Goal: Transaction & Acquisition: Purchase product/service

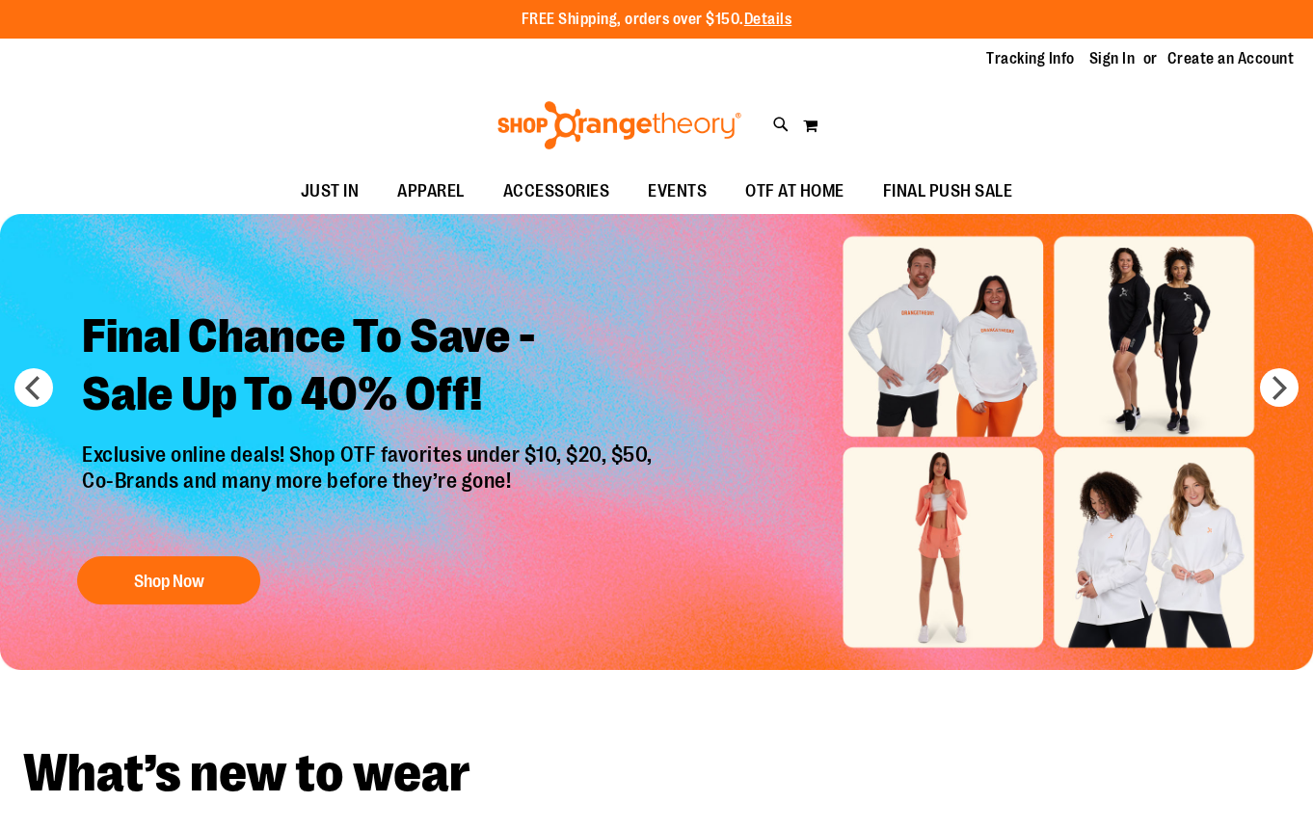
click at [1098, 61] on link "Sign In" at bounding box center [1113, 58] width 46 height 21
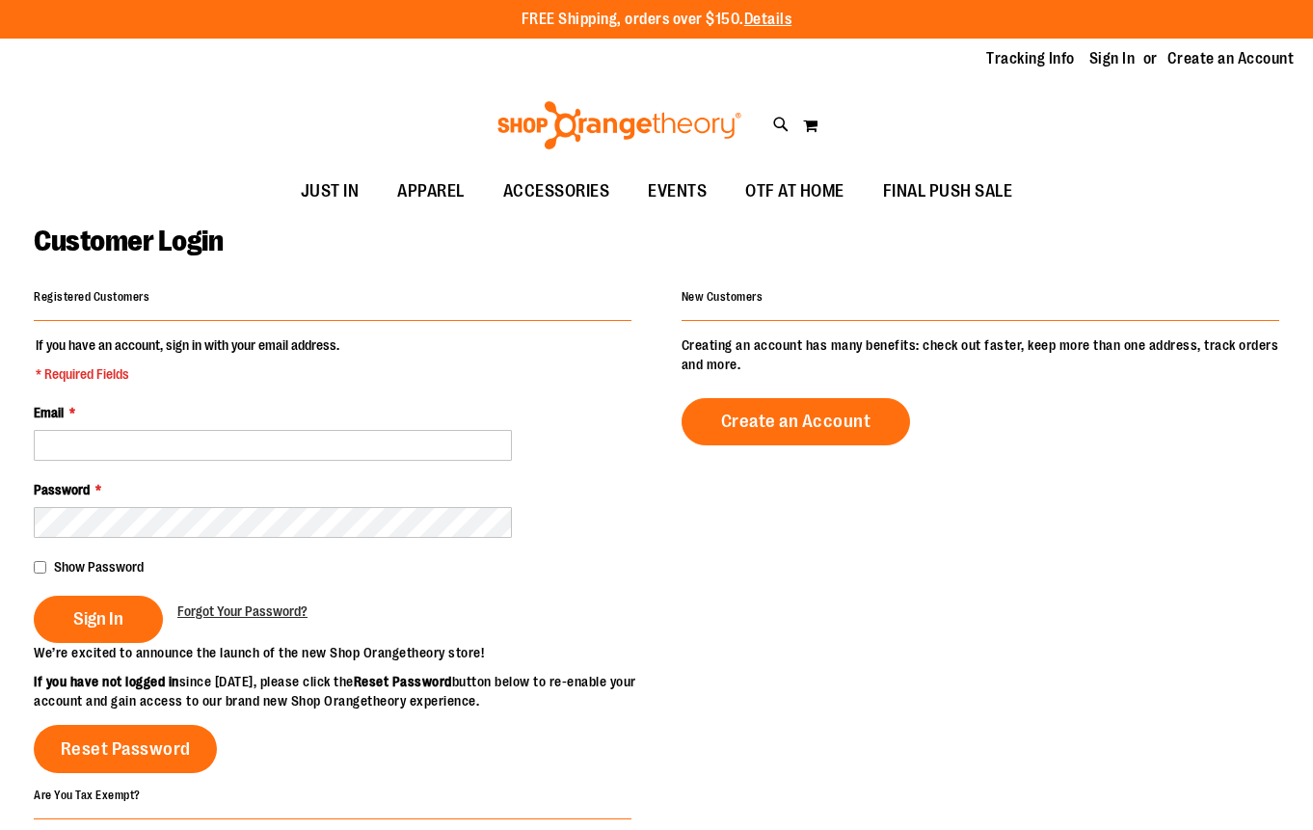
click at [144, 449] on input "Email *" at bounding box center [273, 445] width 478 height 31
type input "**********"
click at [94, 626] on span "Sign In" at bounding box center [98, 618] width 50 height 21
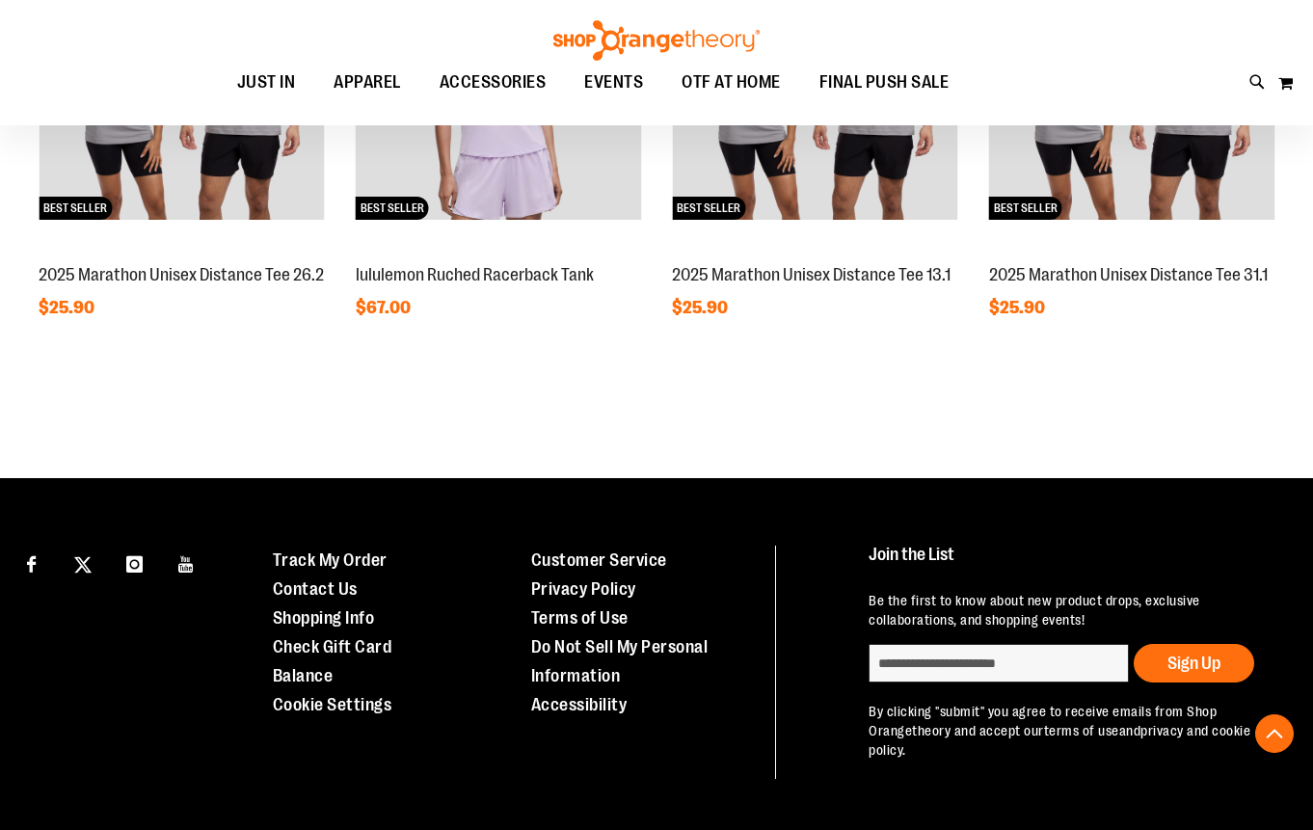
scroll to position [320, 0]
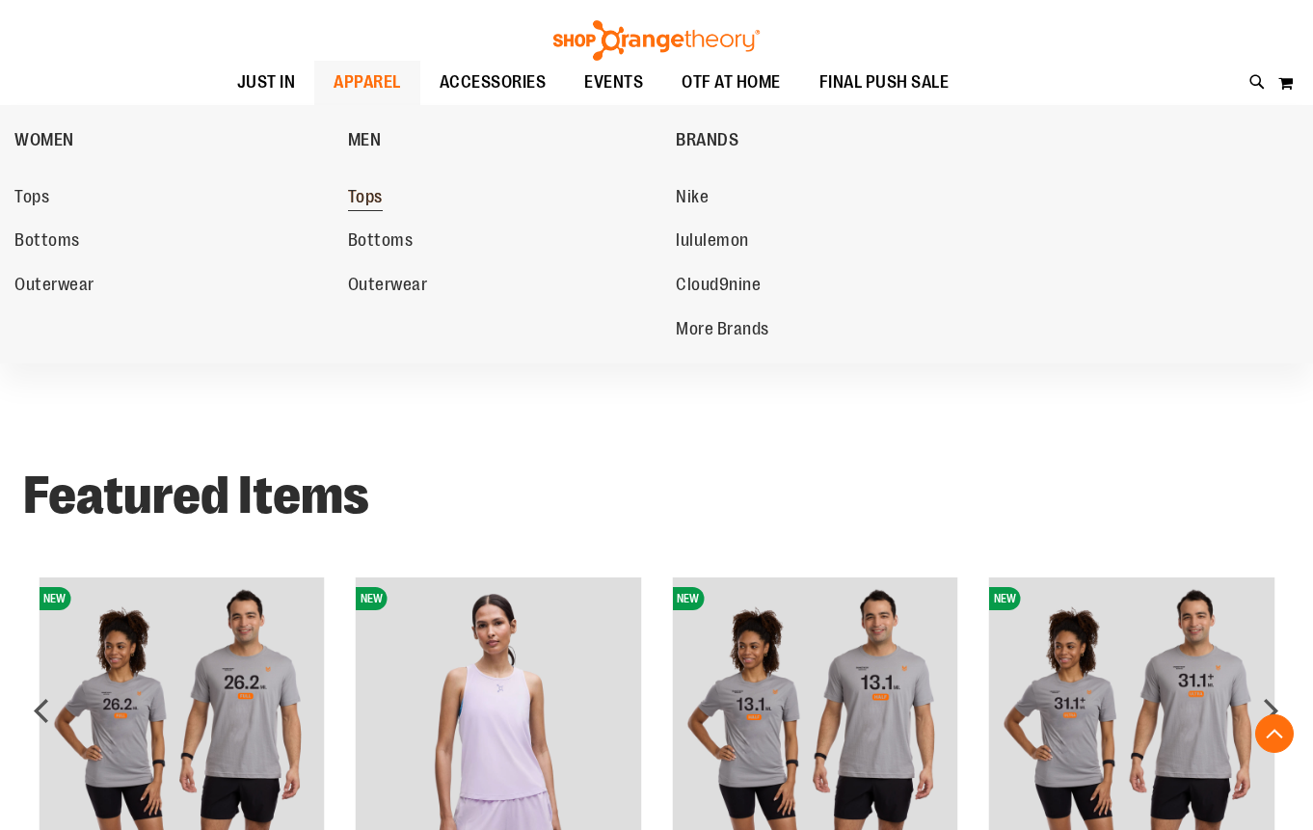
click at [364, 203] on span "Tops" at bounding box center [365, 199] width 35 height 24
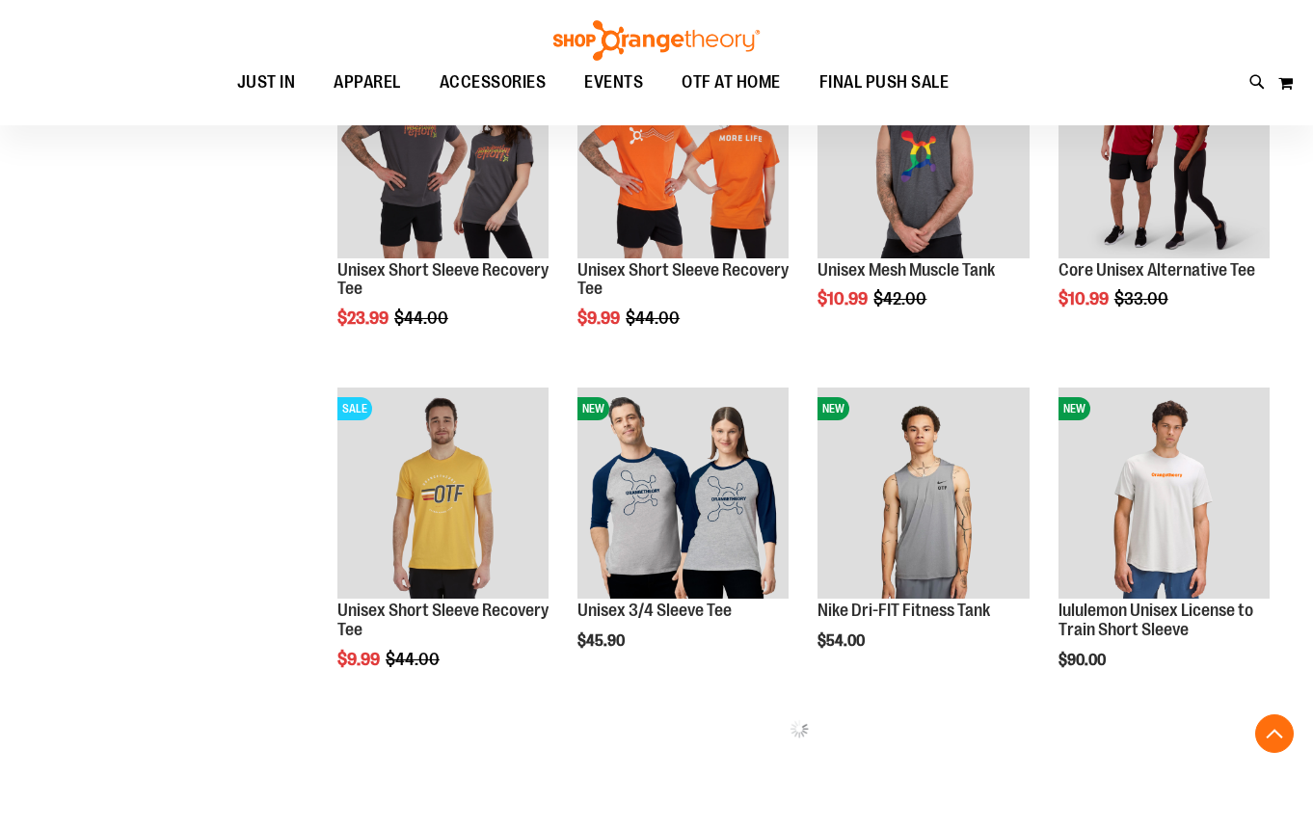
scroll to position [704, 0]
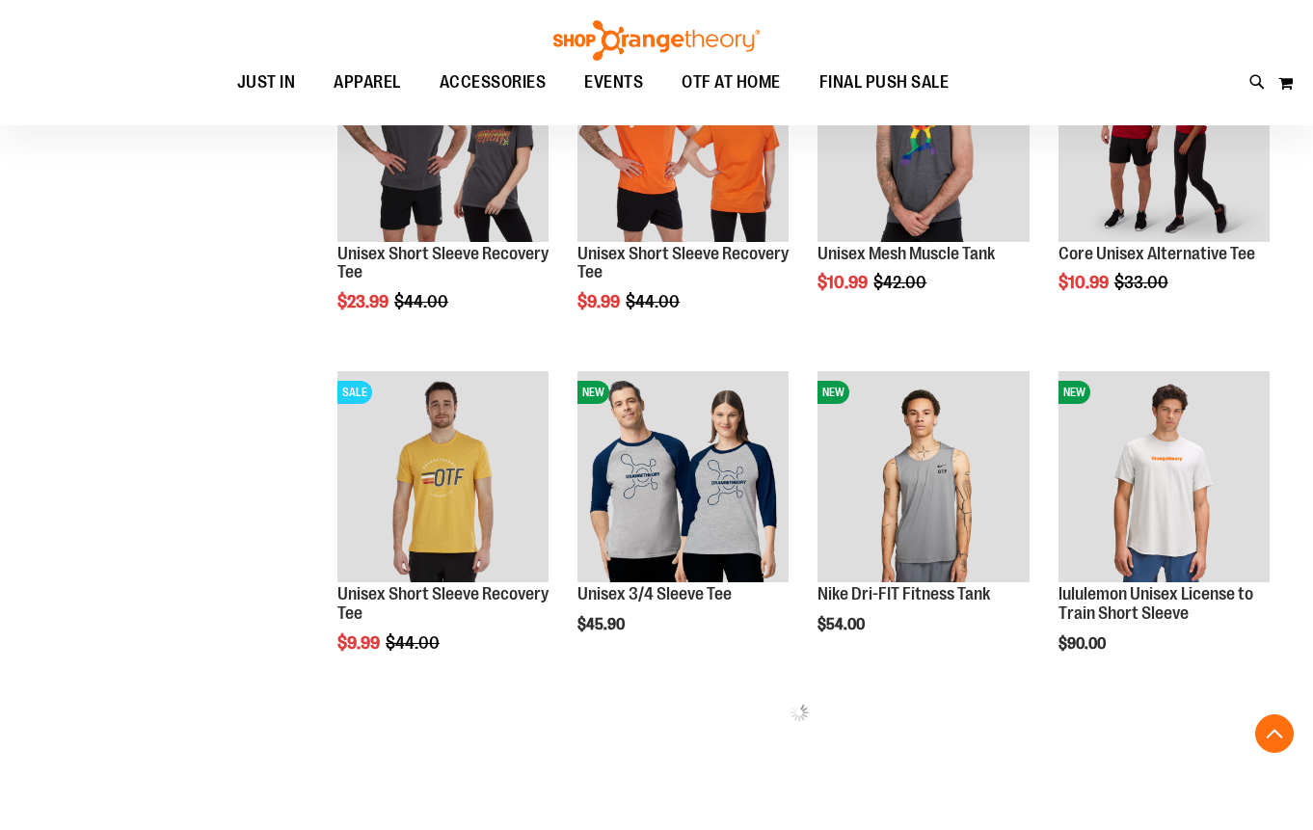
drag, startPoint x: 1321, startPoint y: 213, endPoint x: 1331, endPoint y: 505, distance: 292.3
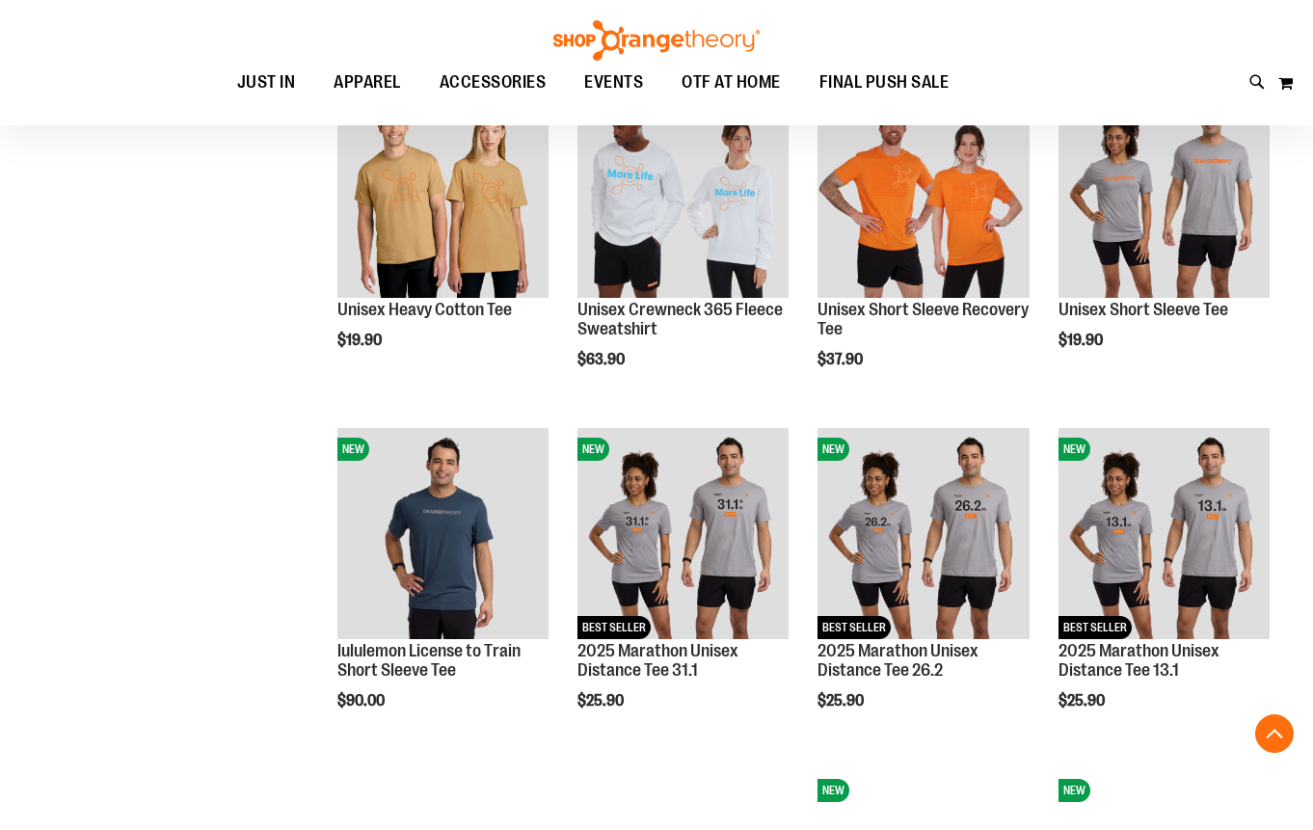
scroll to position [1347, 0]
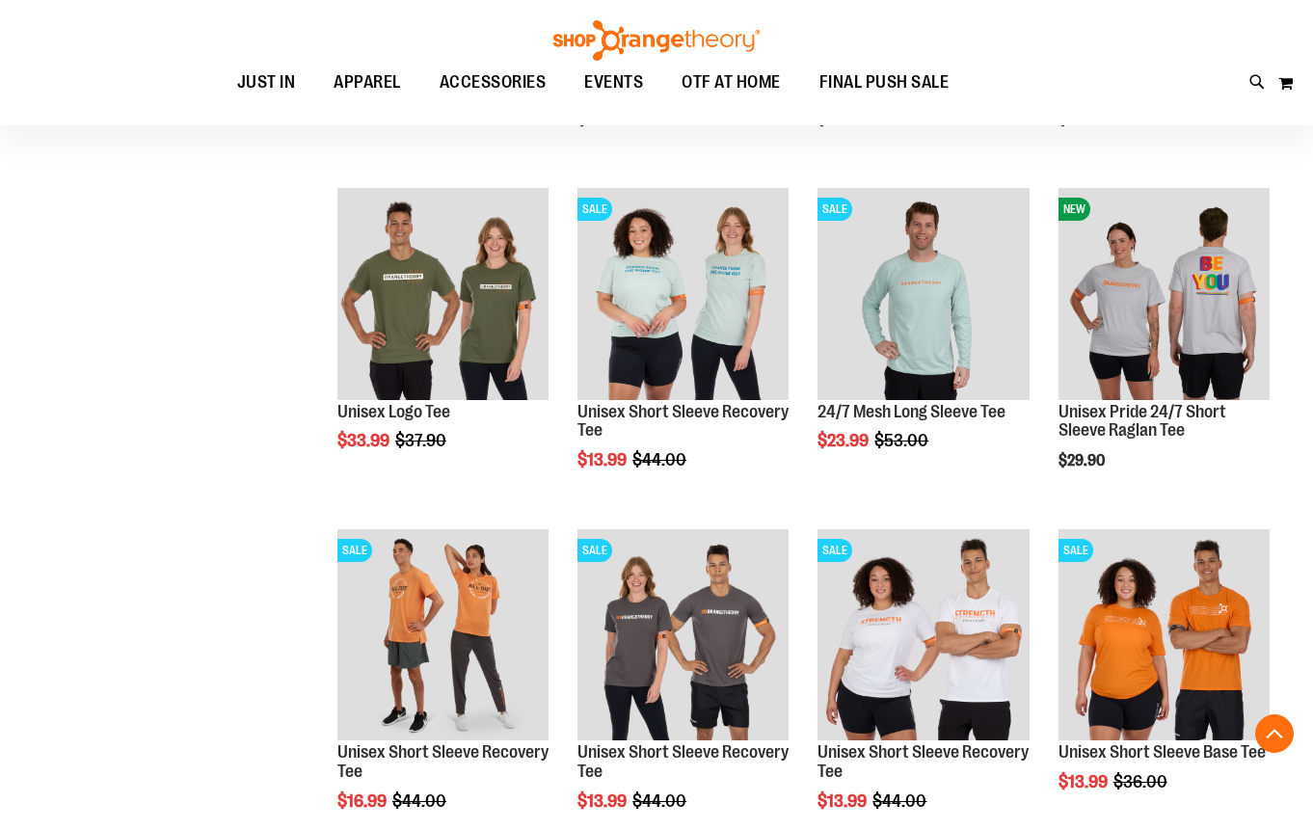
scroll to position [2633, 0]
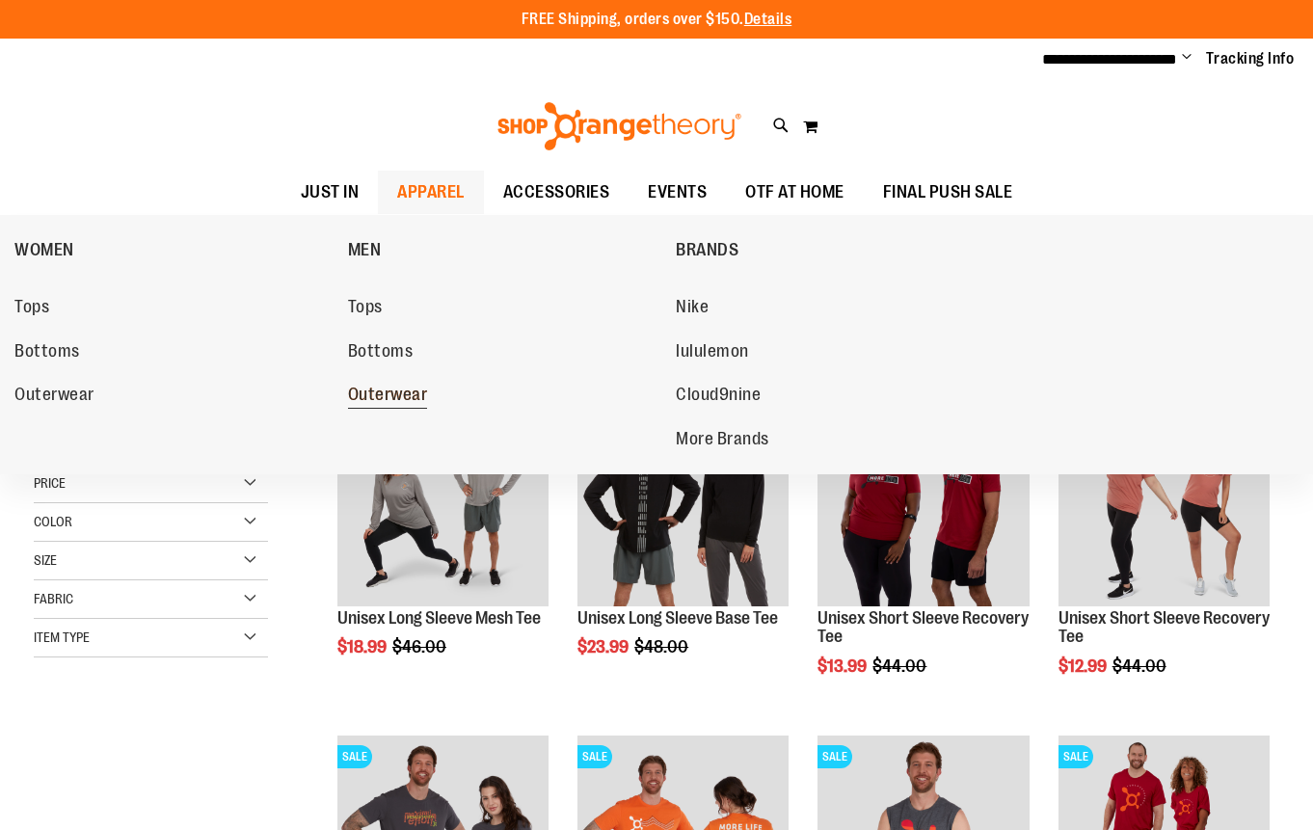
click at [379, 394] on span "Outerwear" at bounding box center [388, 397] width 80 height 24
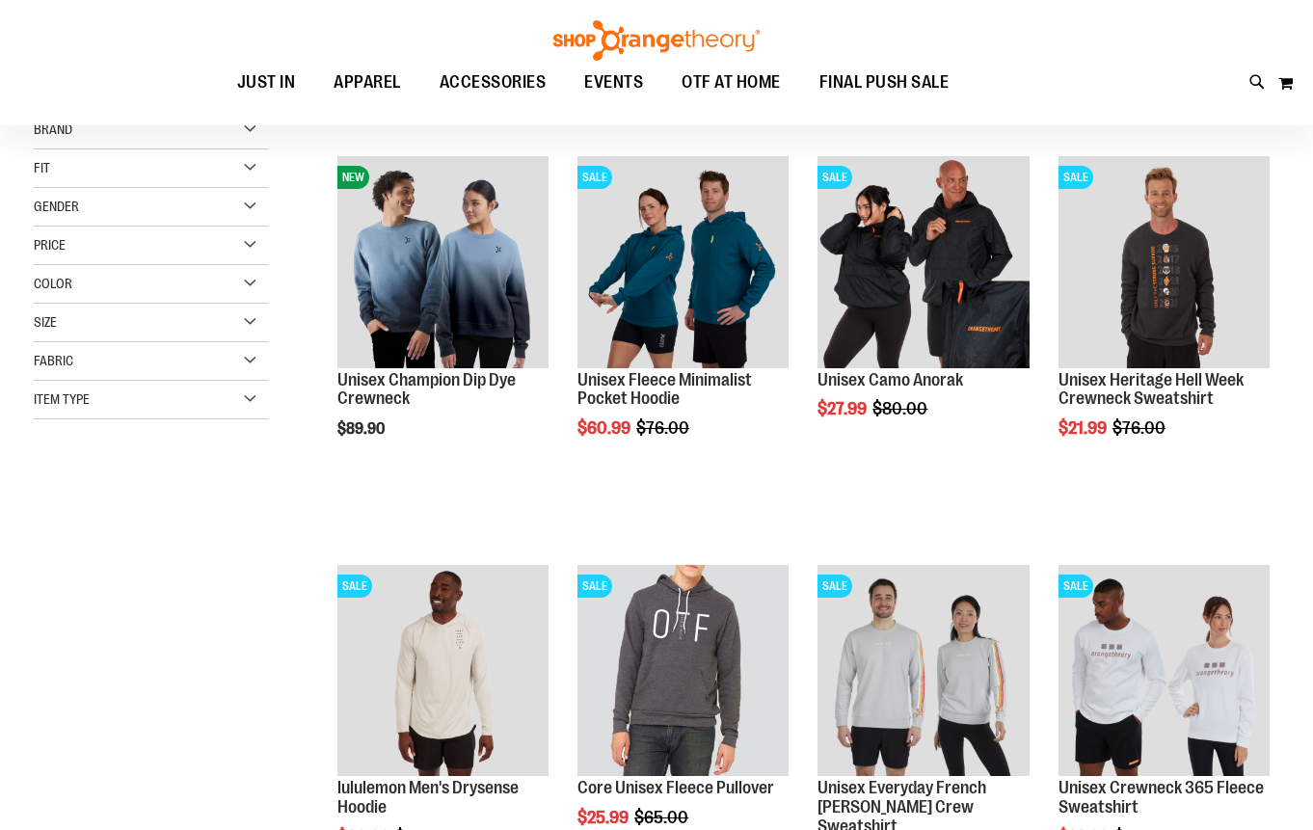
scroll to position [244, 0]
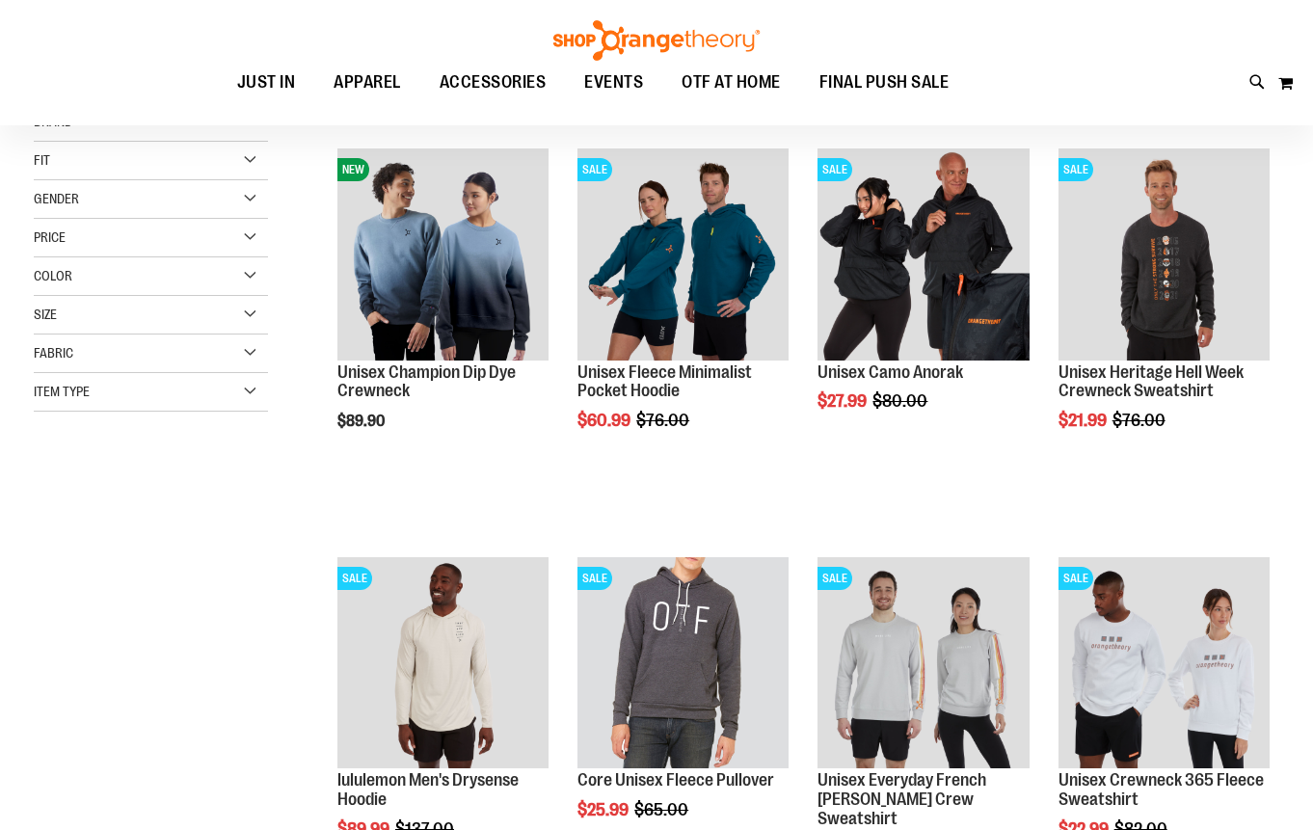
drag, startPoint x: 1322, startPoint y: 166, endPoint x: 1319, endPoint y: 258, distance: 92.6
click at [1312, 258] on html "**********" at bounding box center [656, 171] width 1313 height 830
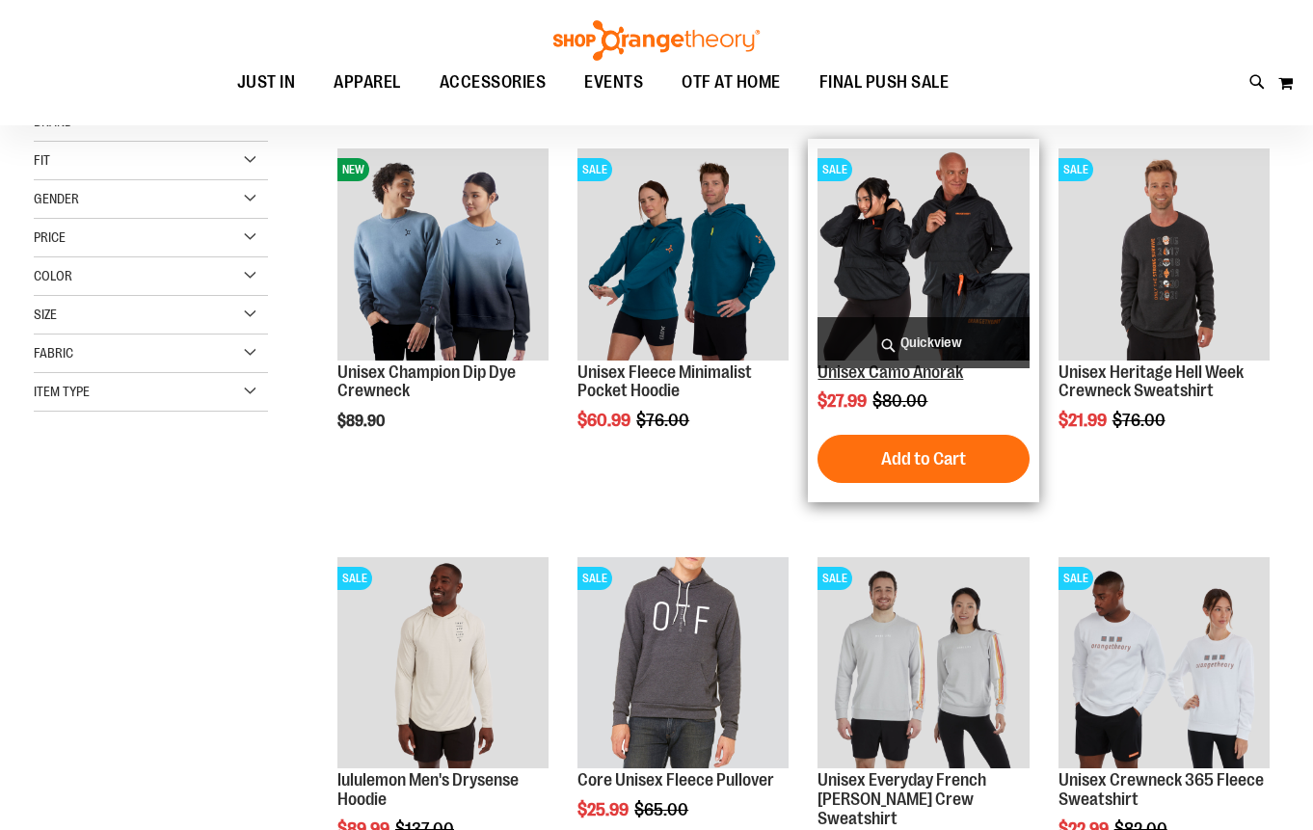
click at [846, 381] on link "Unisex Camo Anorak" at bounding box center [891, 372] width 146 height 19
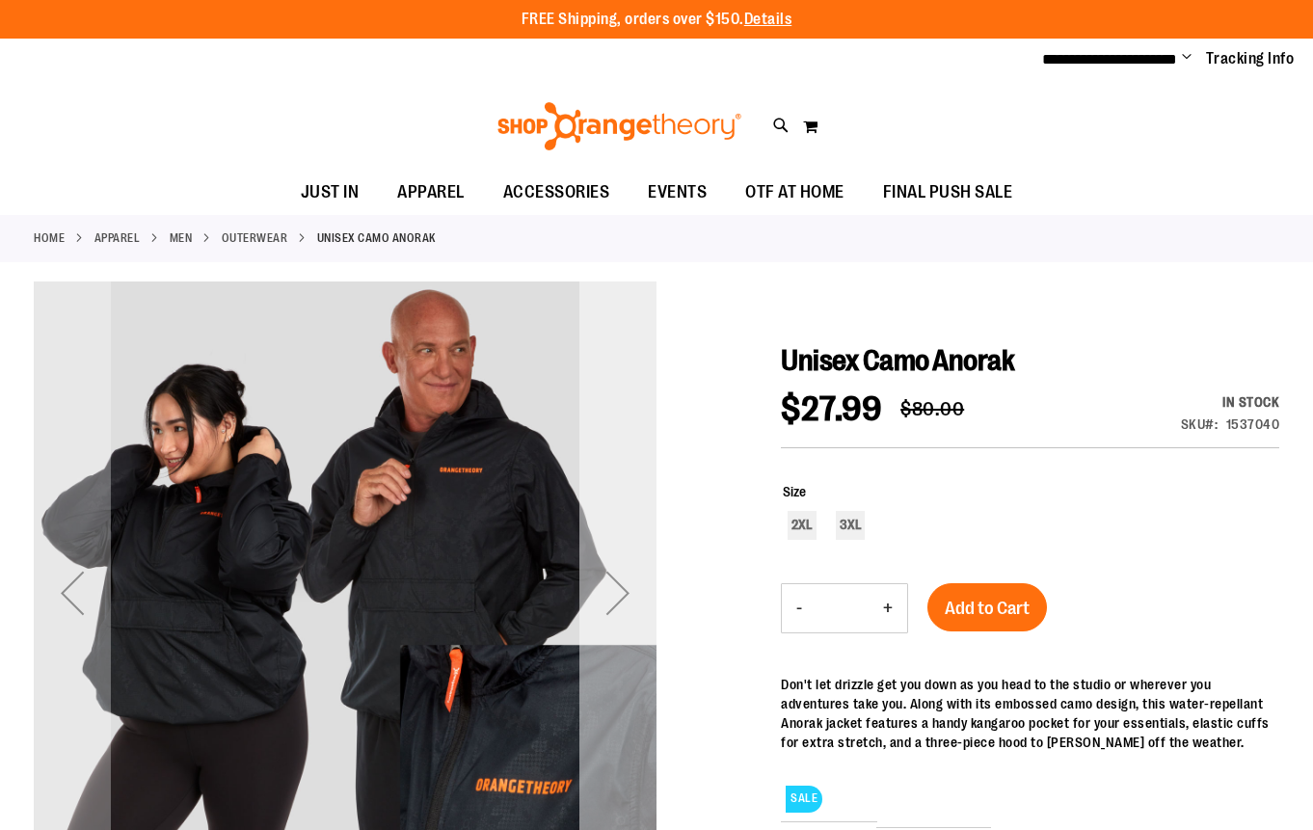
click at [602, 609] on div "Next" at bounding box center [618, 592] width 77 height 77
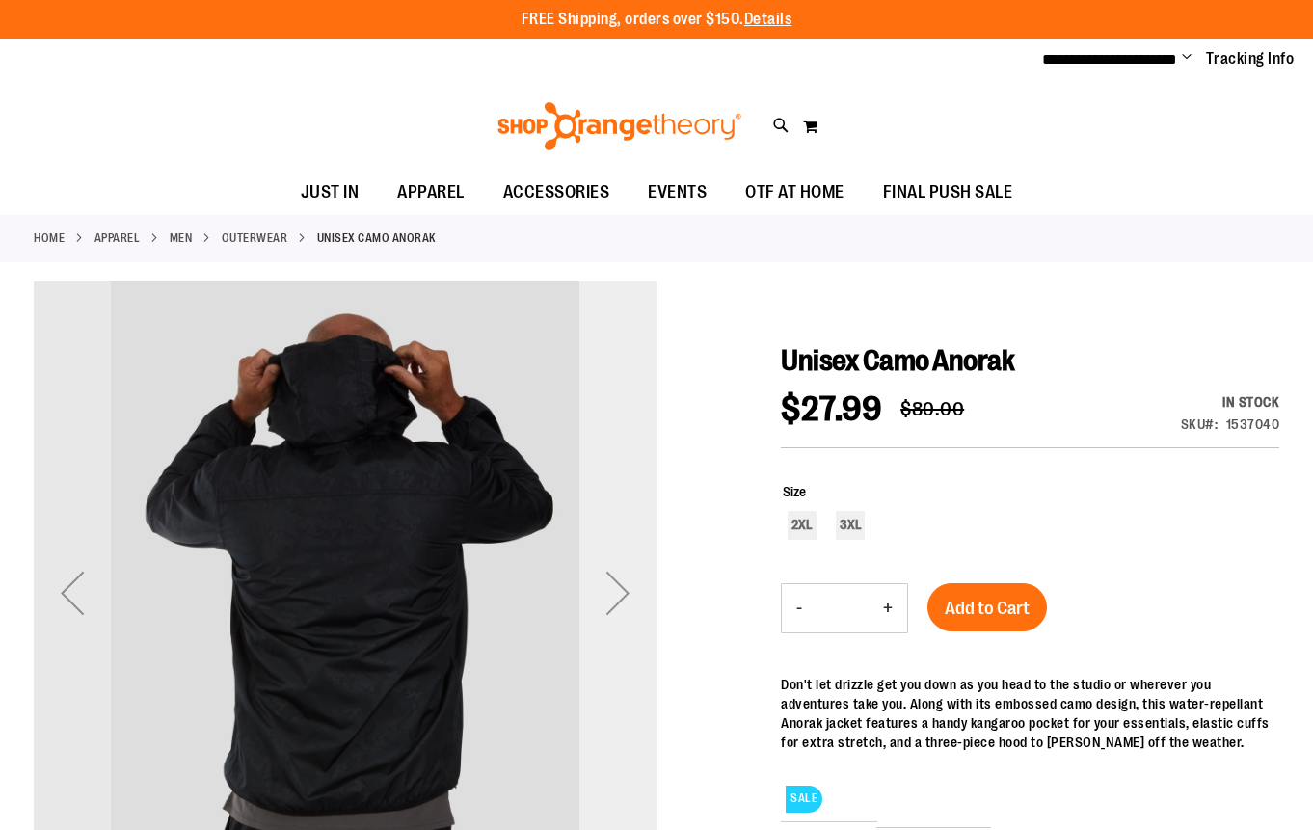
click at [602, 609] on div "Next" at bounding box center [618, 592] width 77 height 77
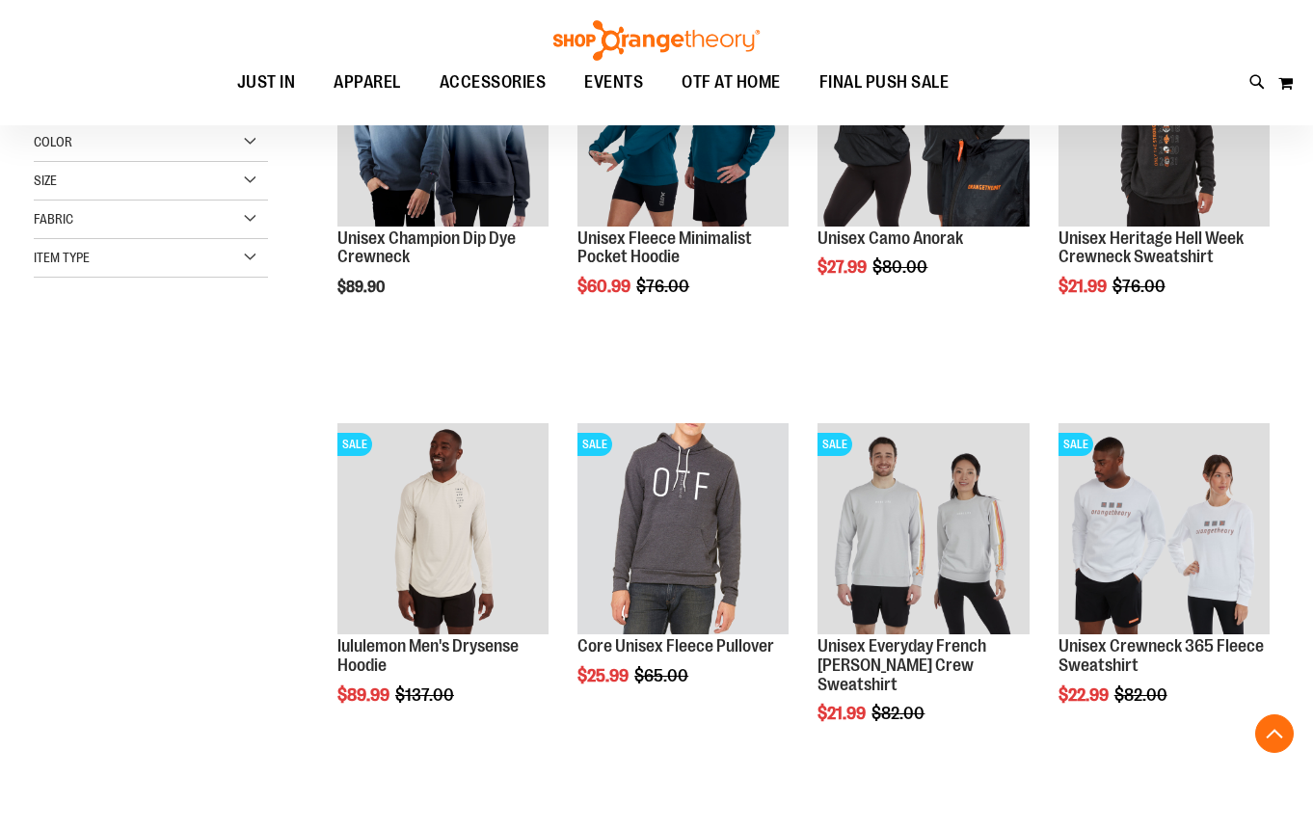
scroll to position [407, 0]
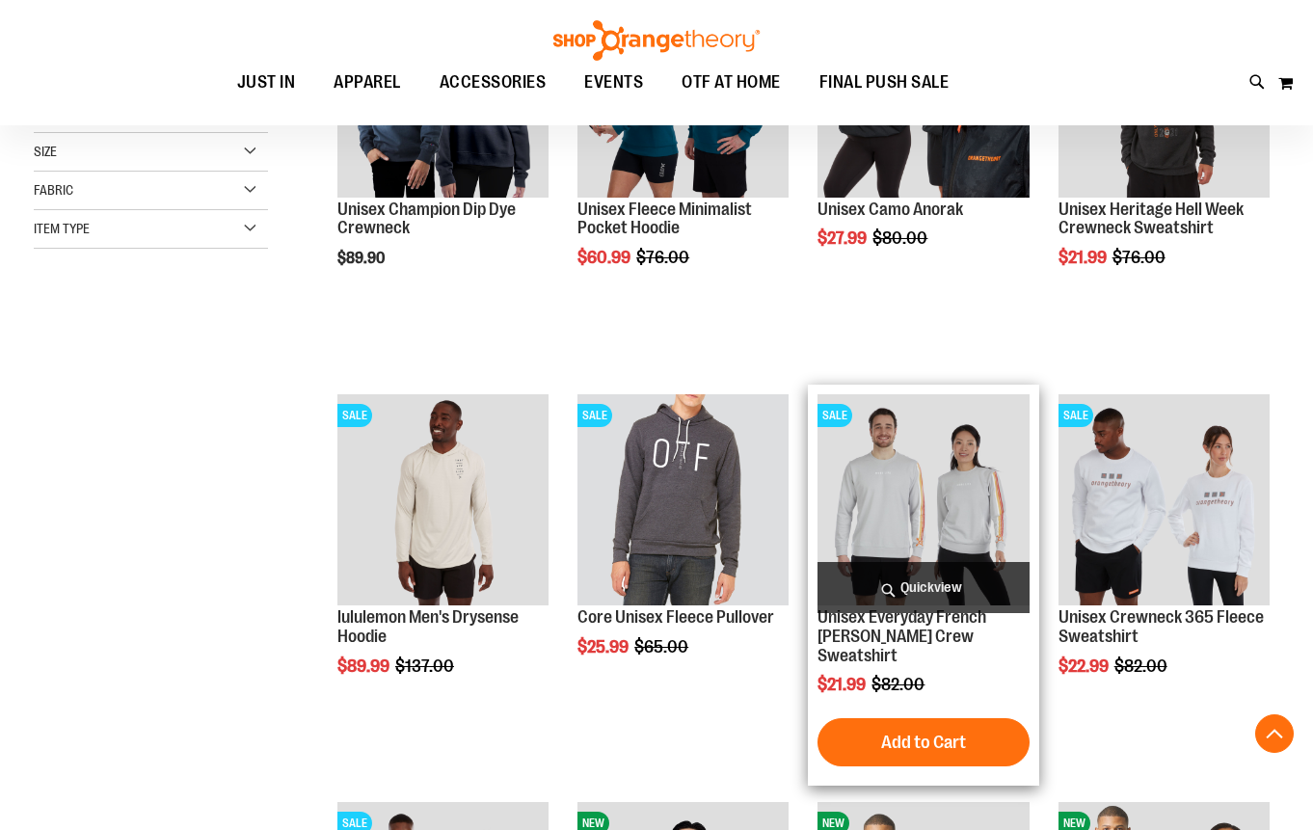
click at [909, 499] on img "product" at bounding box center [923, 499] width 211 height 211
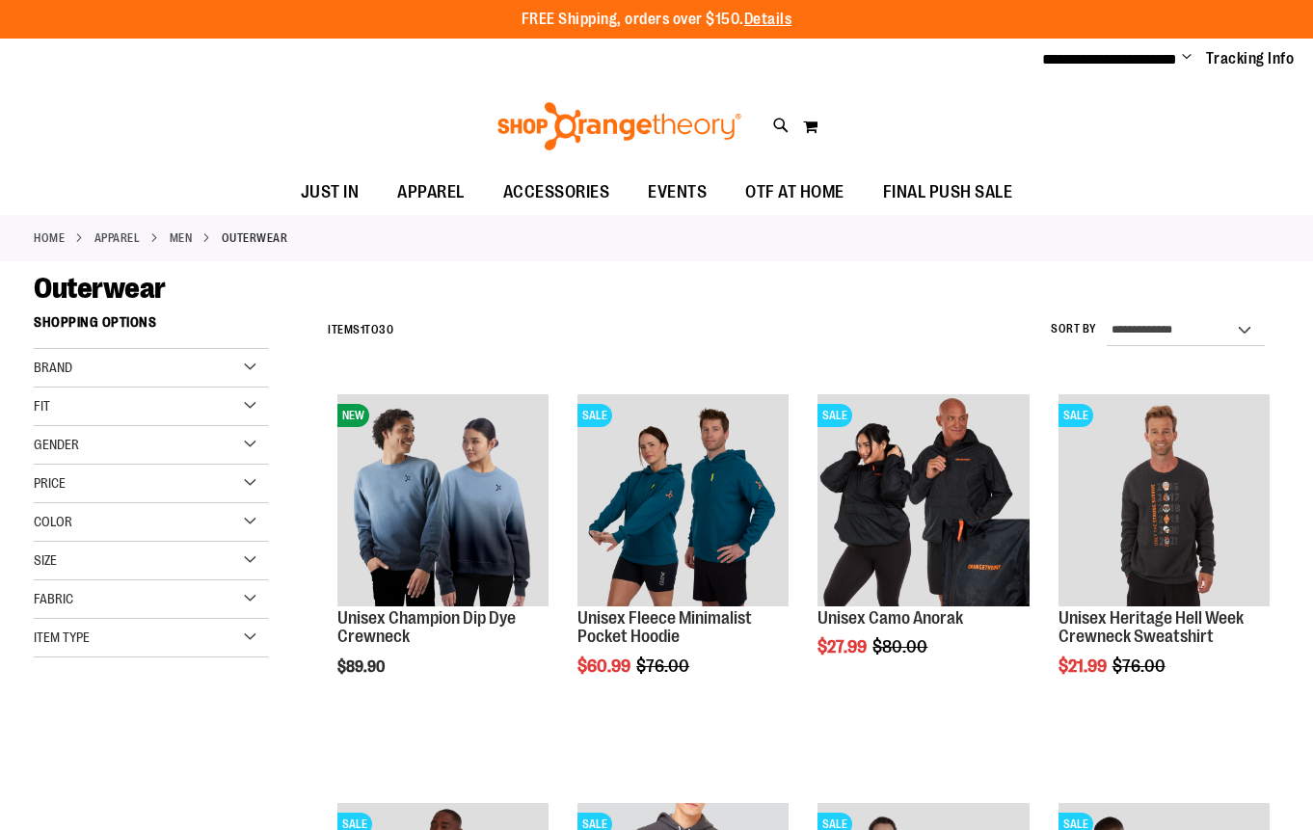
scroll to position [408, 0]
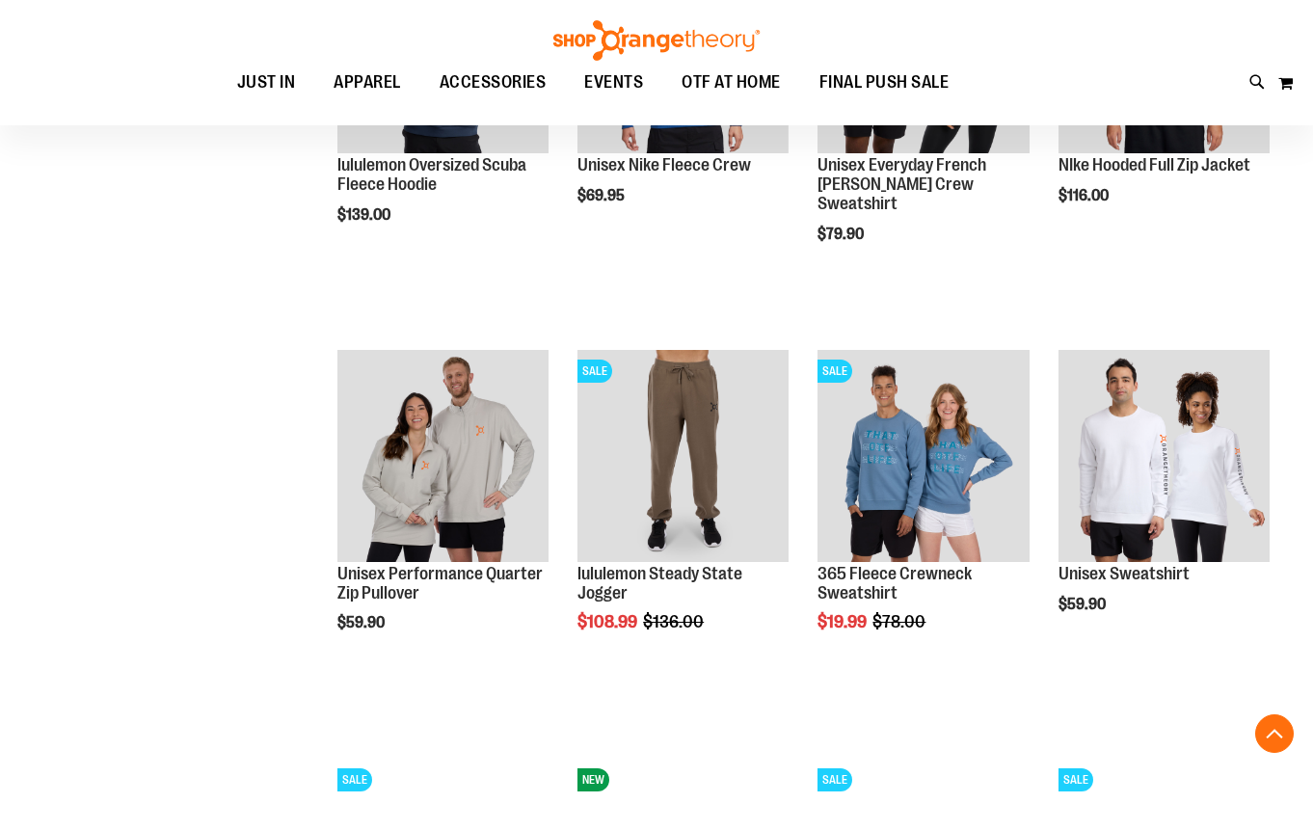
scroll to position [1692, 0]
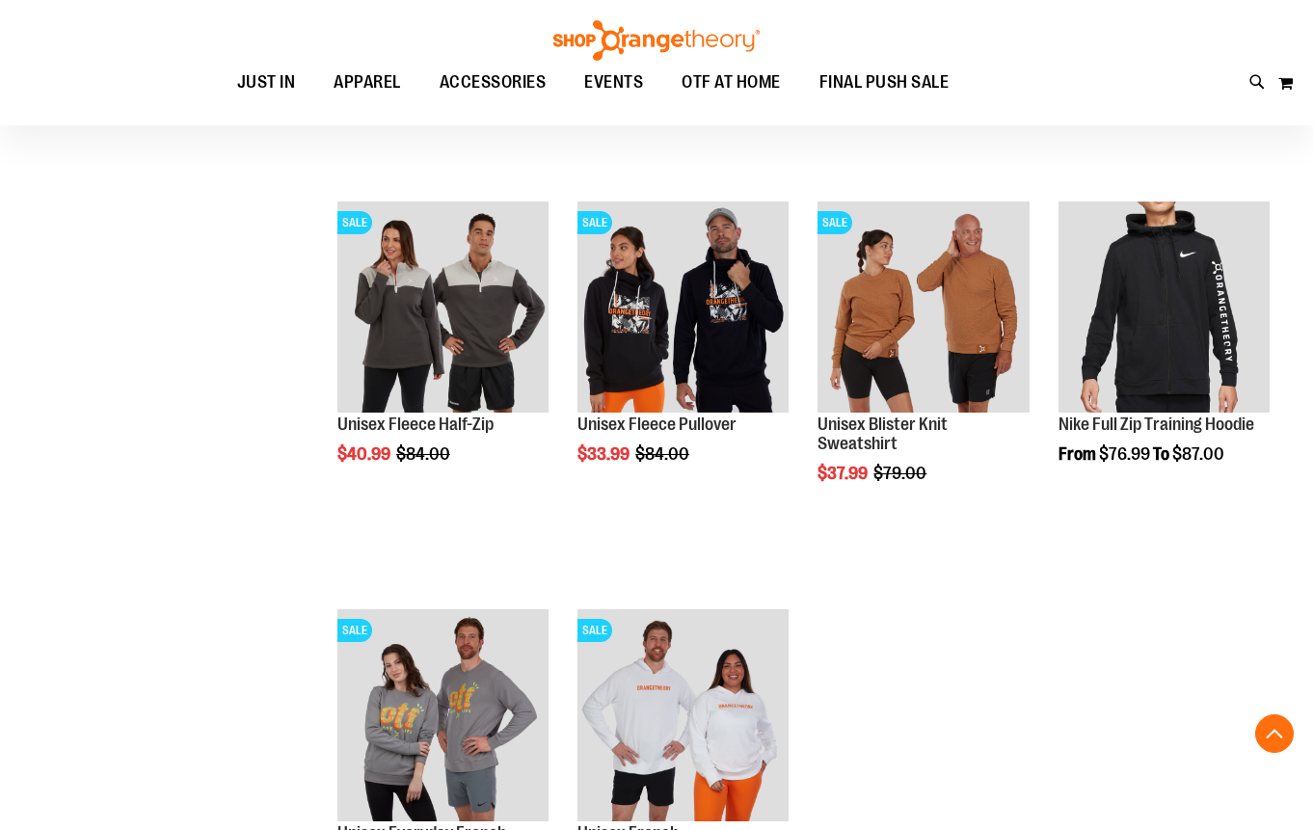
scroll to position [2657, 0]
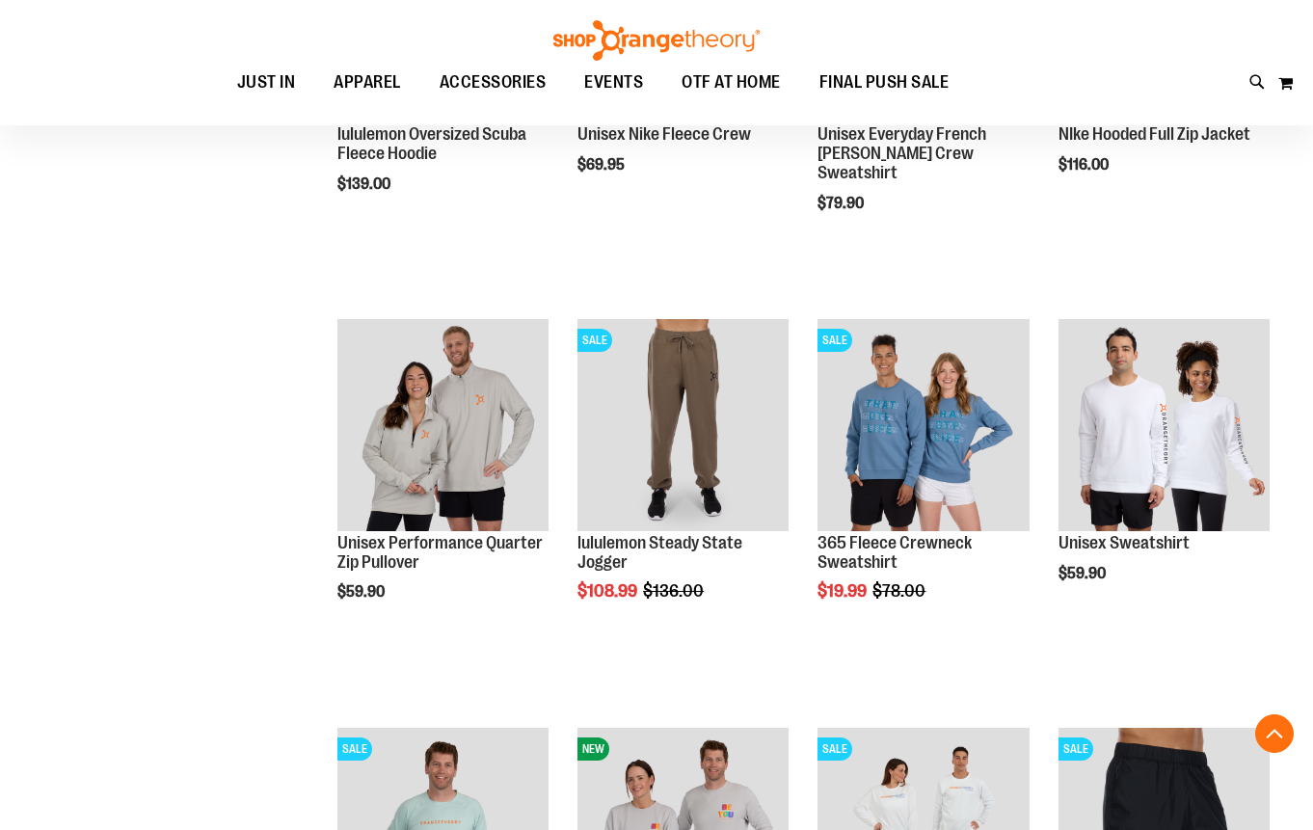
scroll to position [728, 0]
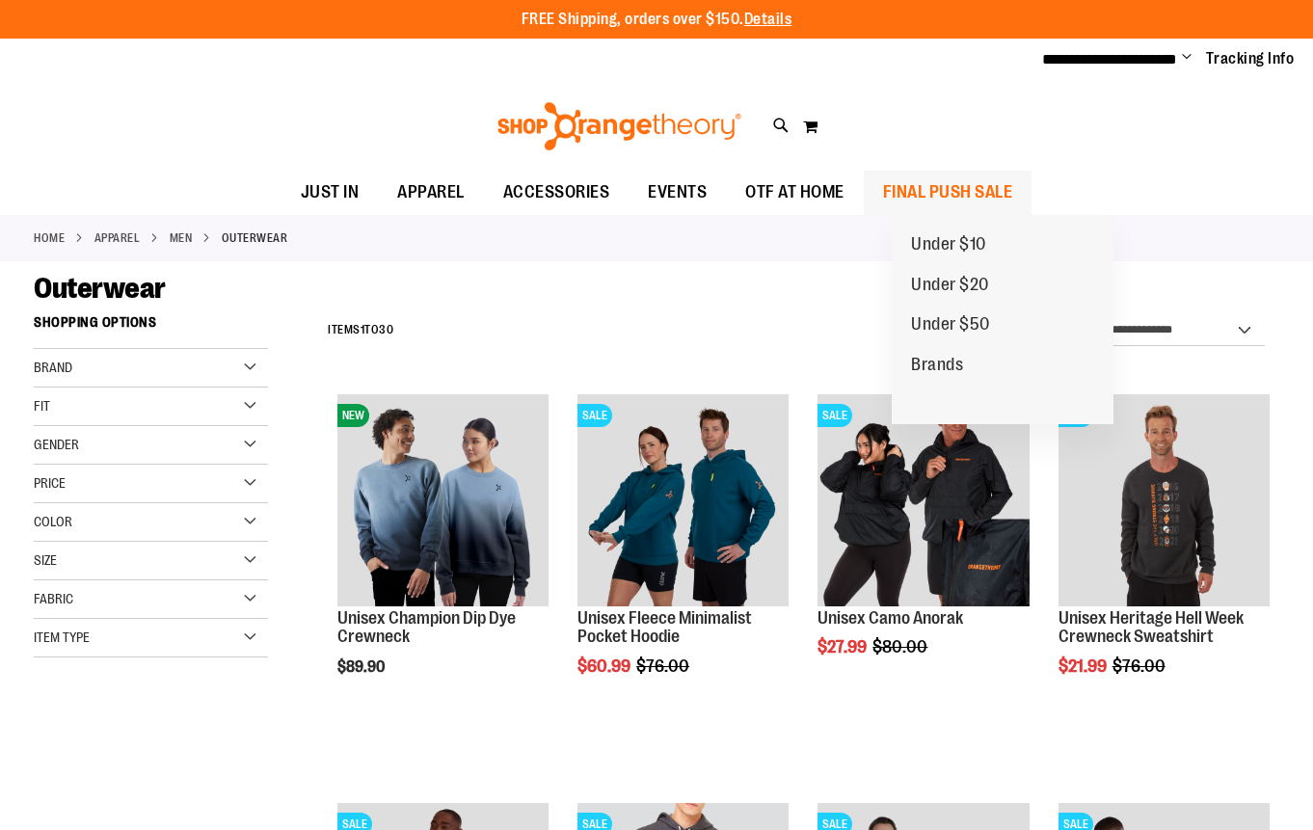
click at [956, 181] on span "FINAL PUSH SALE" at bounding box center [948, 192] width 130 height 43
click at [952, 185] on span "FINAL PUSH SALE" at bounding box center [948, 192] width 130 height 43
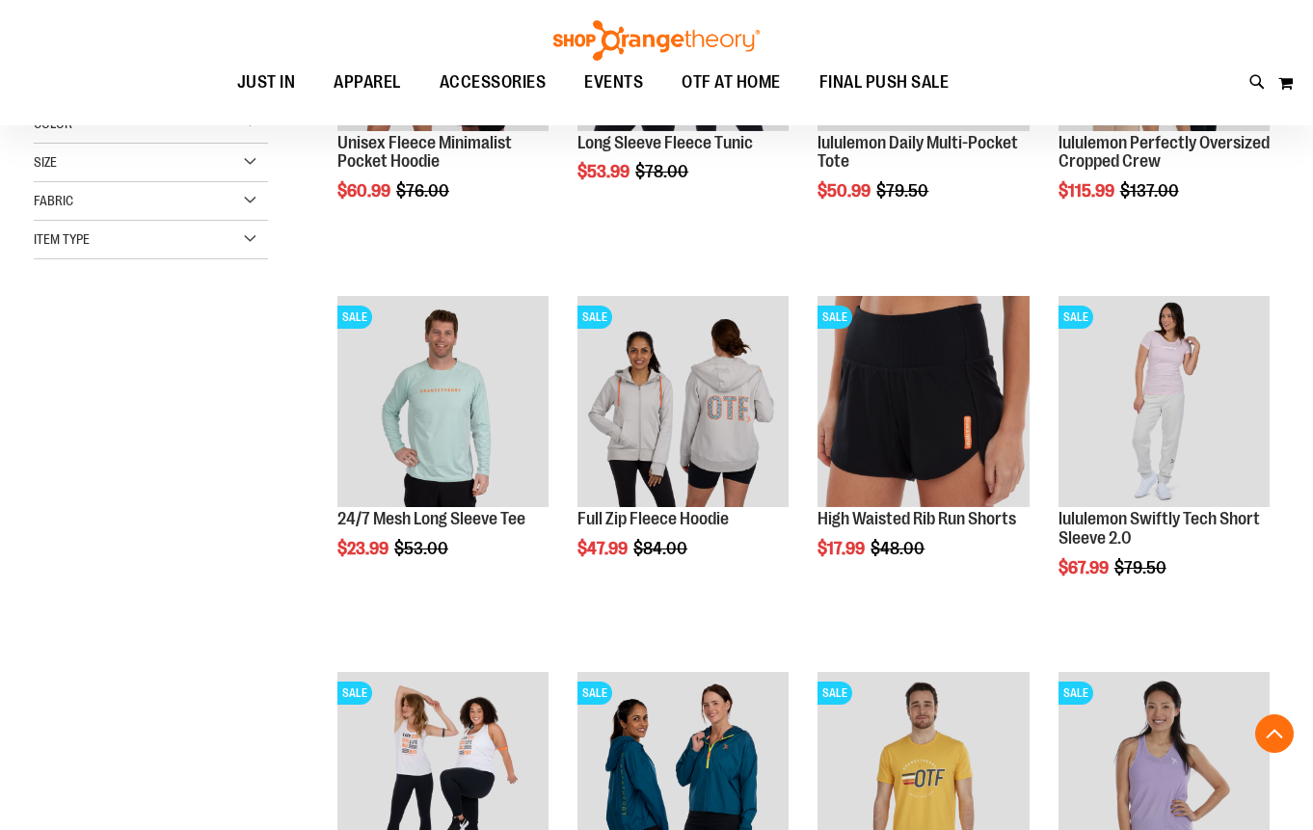
scroll to position [795, 0]
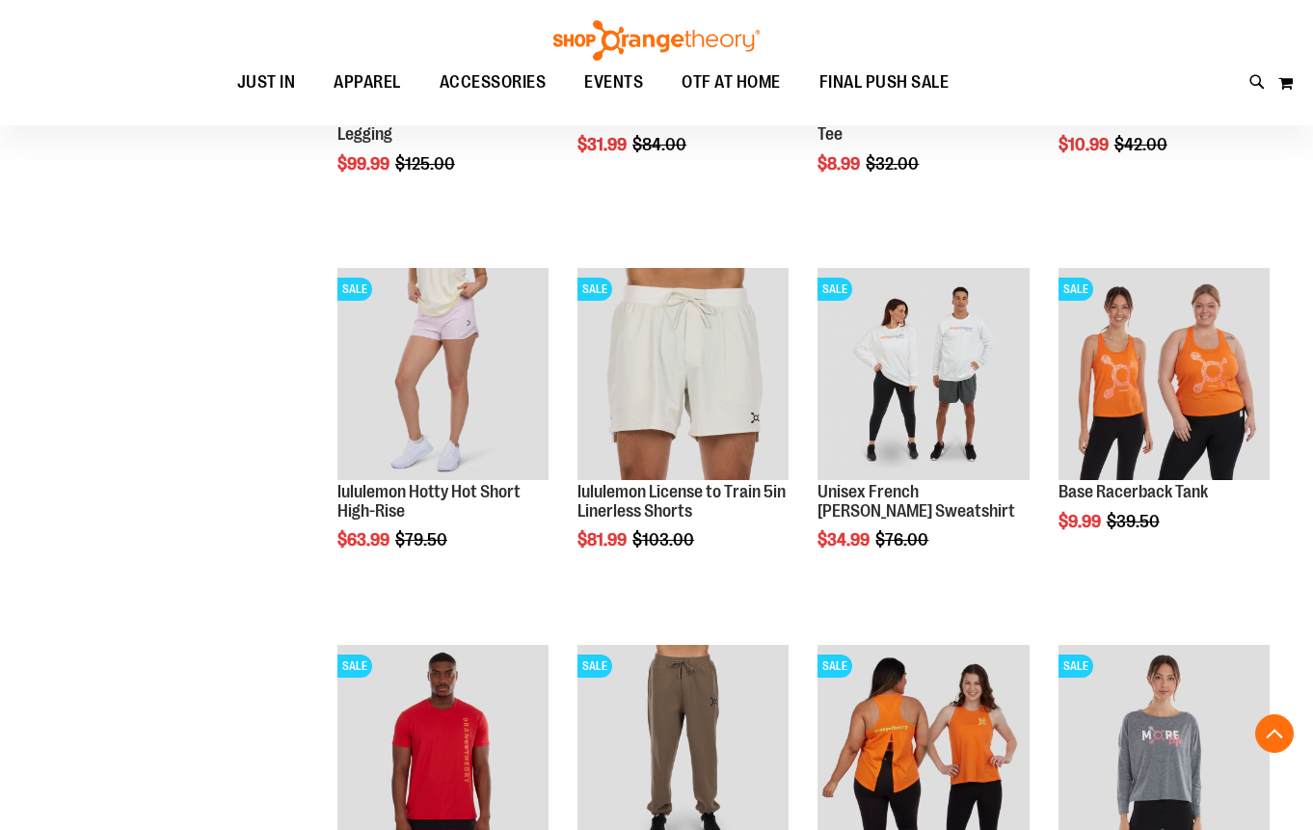
scroll to position [1759, 0]
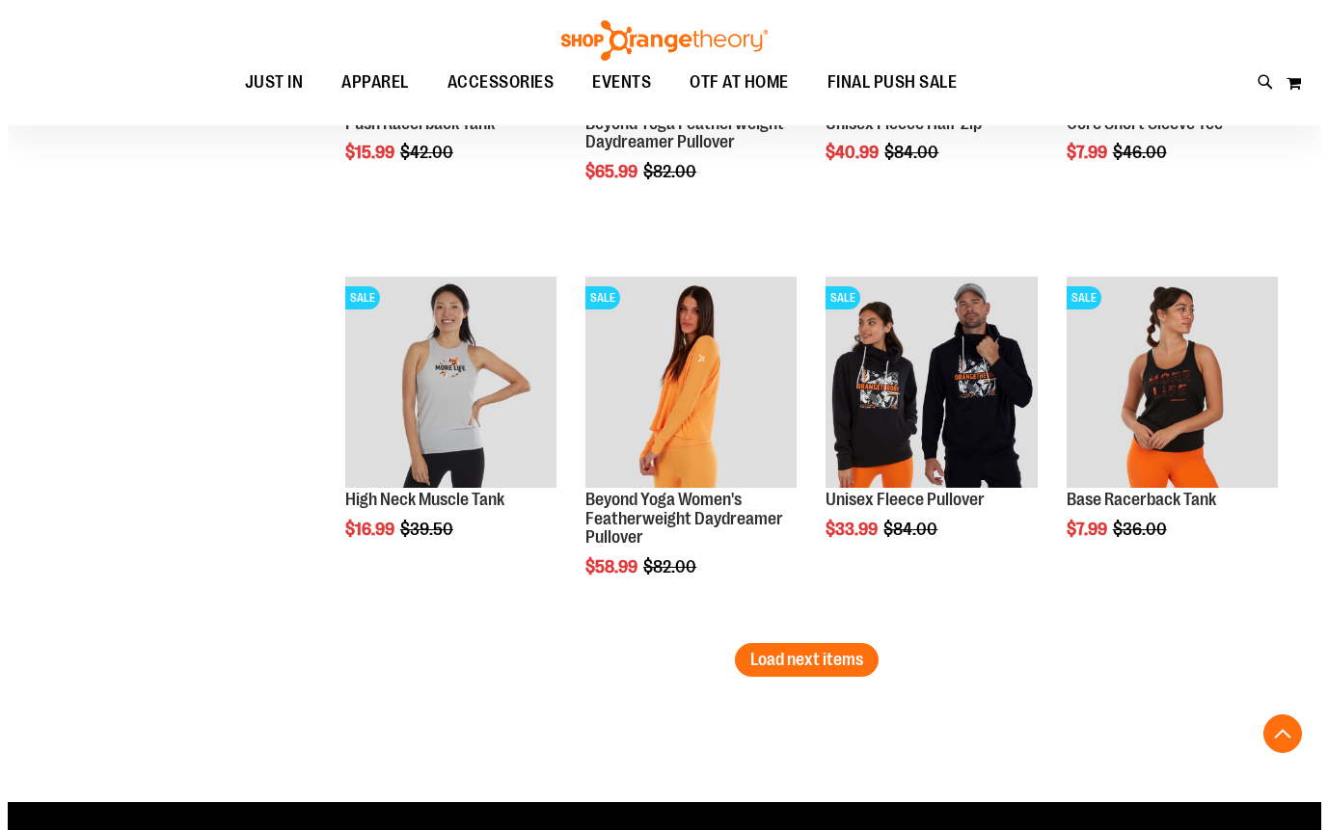
scroll to position [3143, 0]
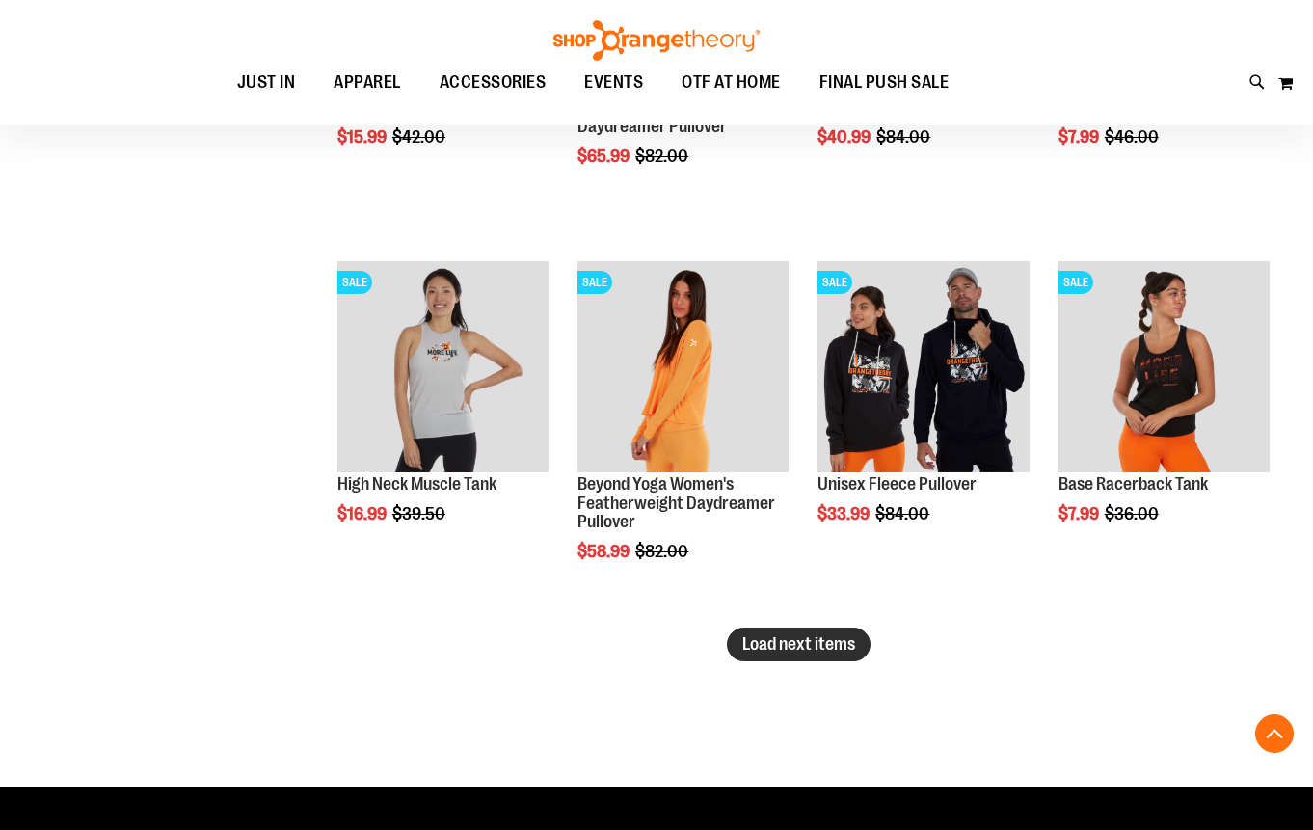
click at [834, 641] on span "Load next items" at bounding box center [799, 644] width 113 height 19
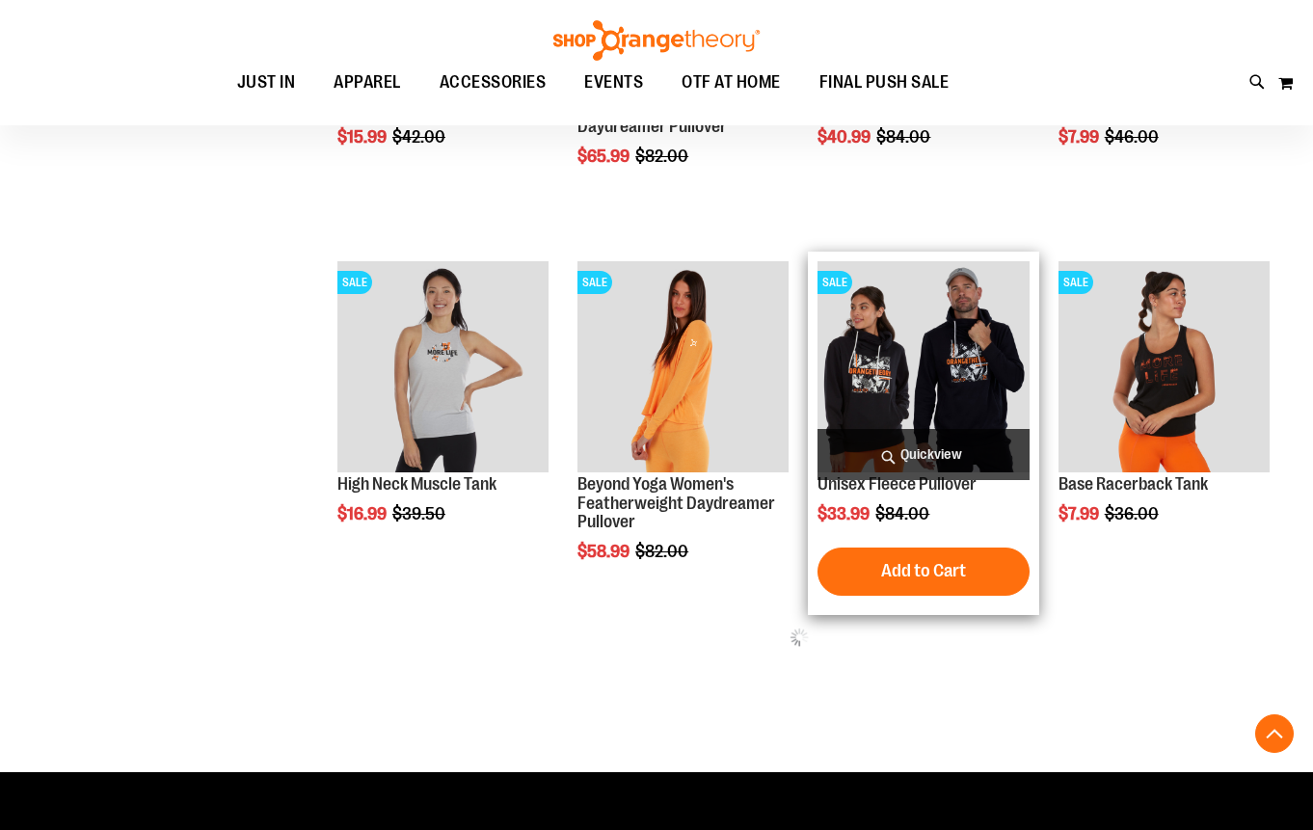
click at [912, 446] on span "Quickview" at bounding box center [923, 454] width 211 height 51
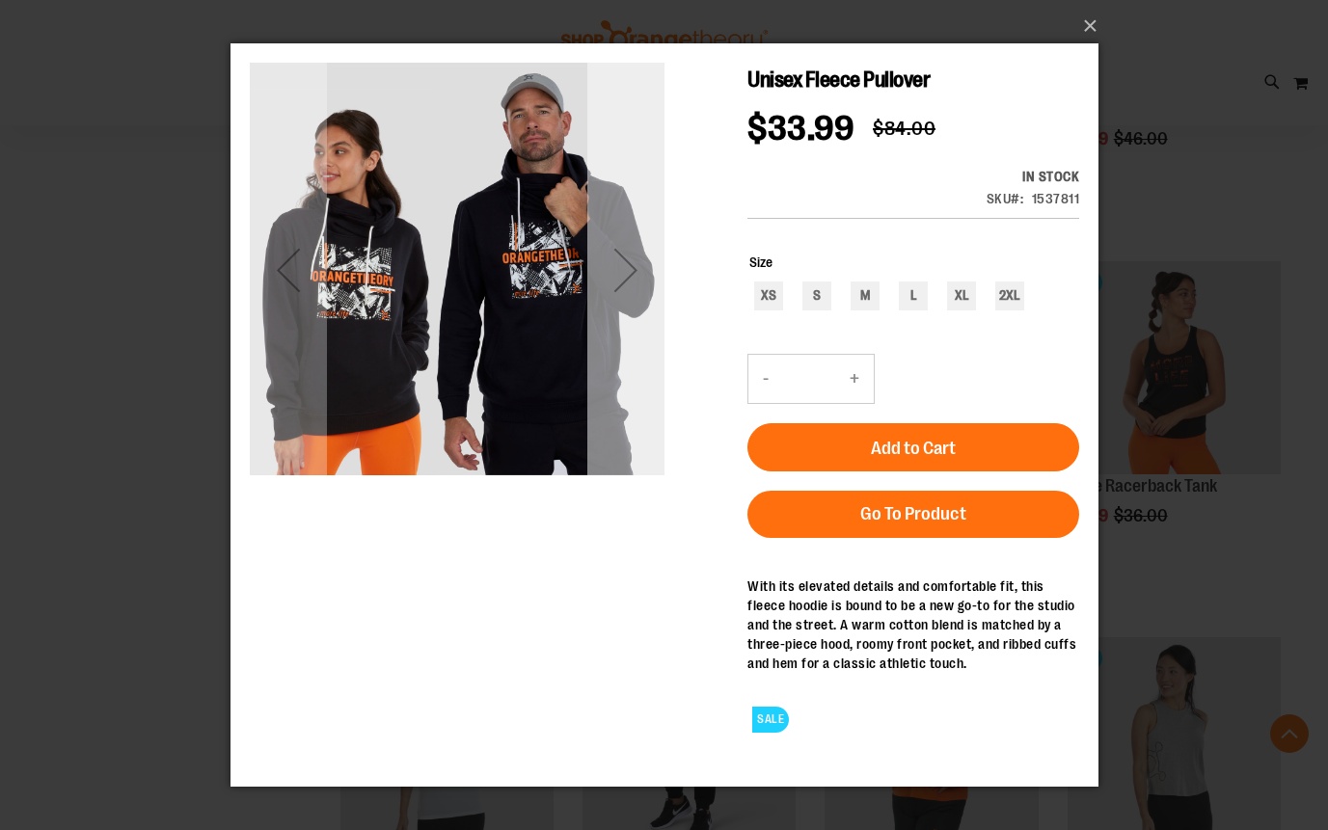
click at [618, 273] on div "Next" at bounding box center [624, 268] width 77 height 77
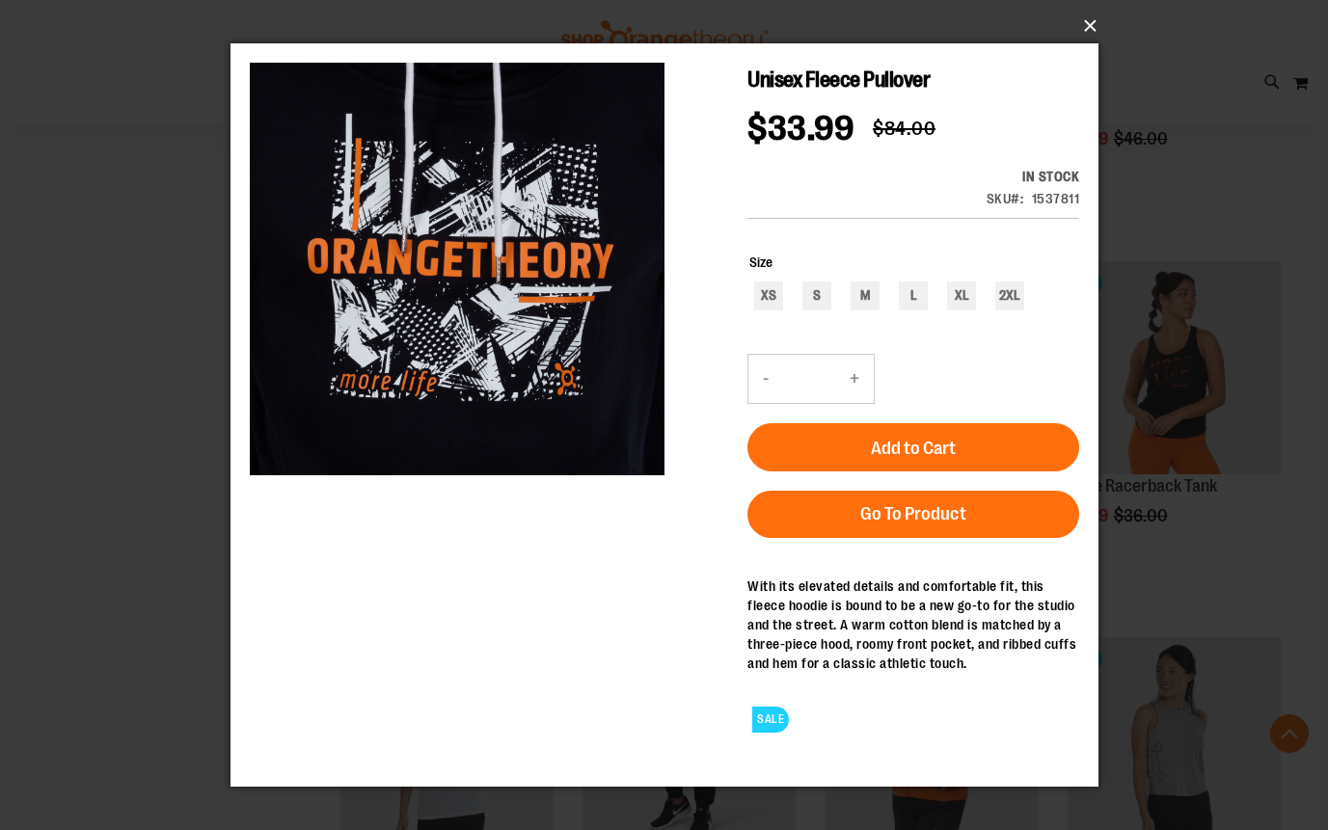
click at [1085, 28] on button "×" at bounding box center [670, 26] width 868 height 42
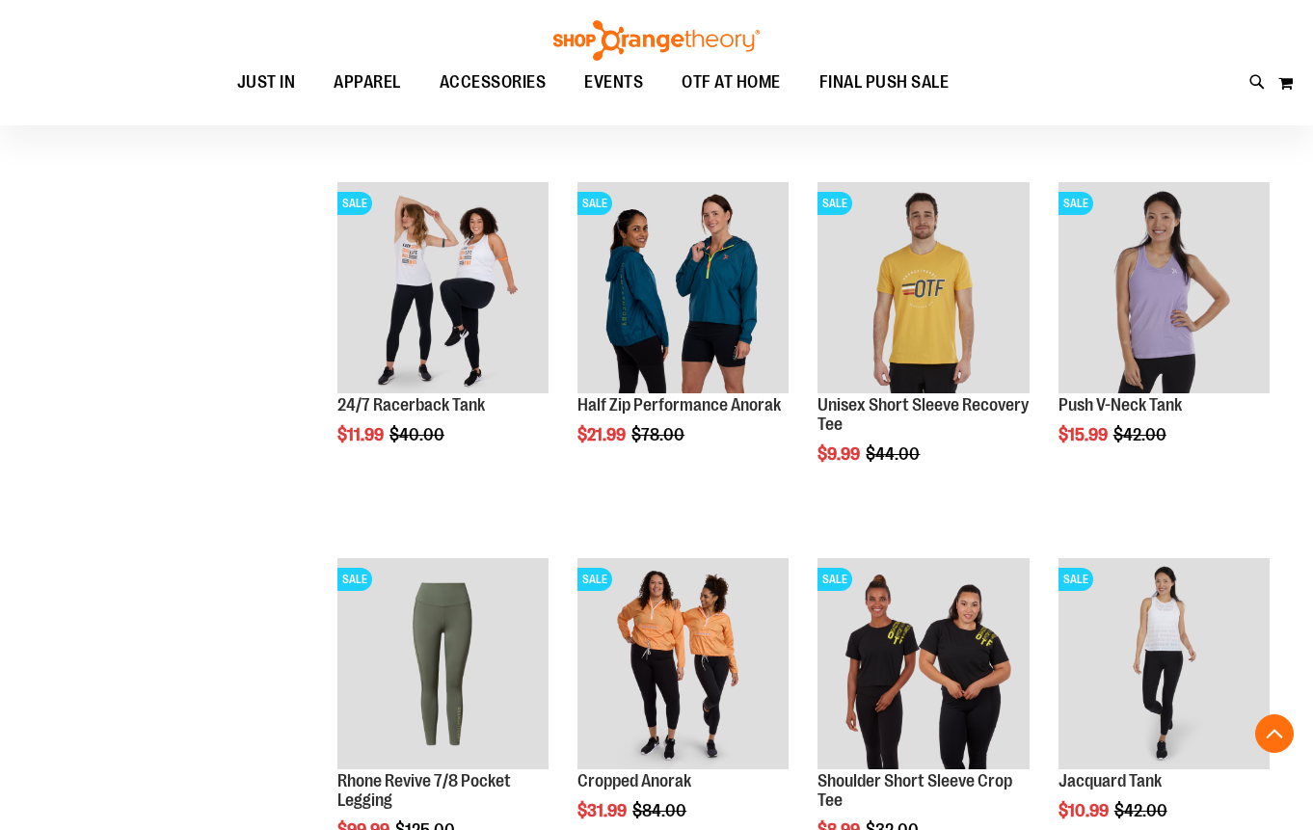
scroll to position [1928, 0]
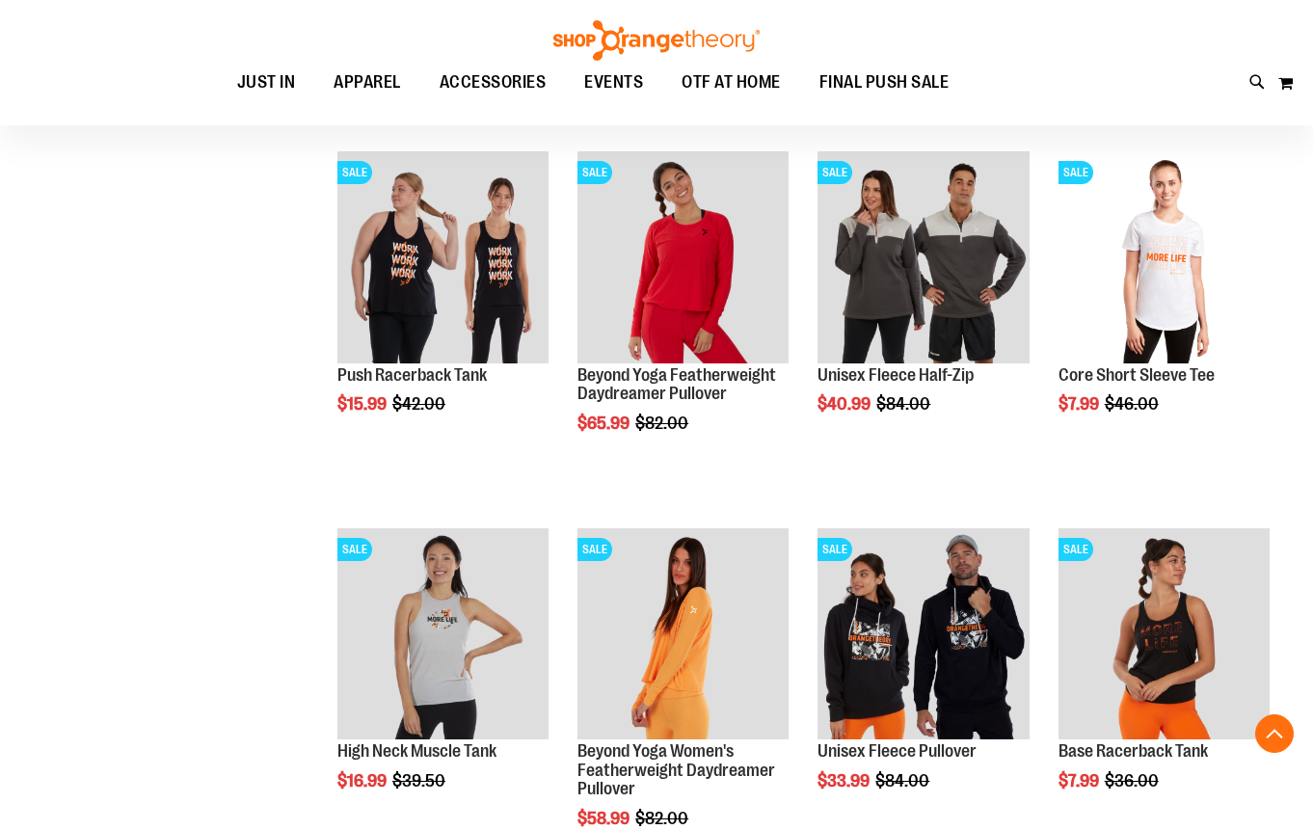
scroll to position [2892, 0]
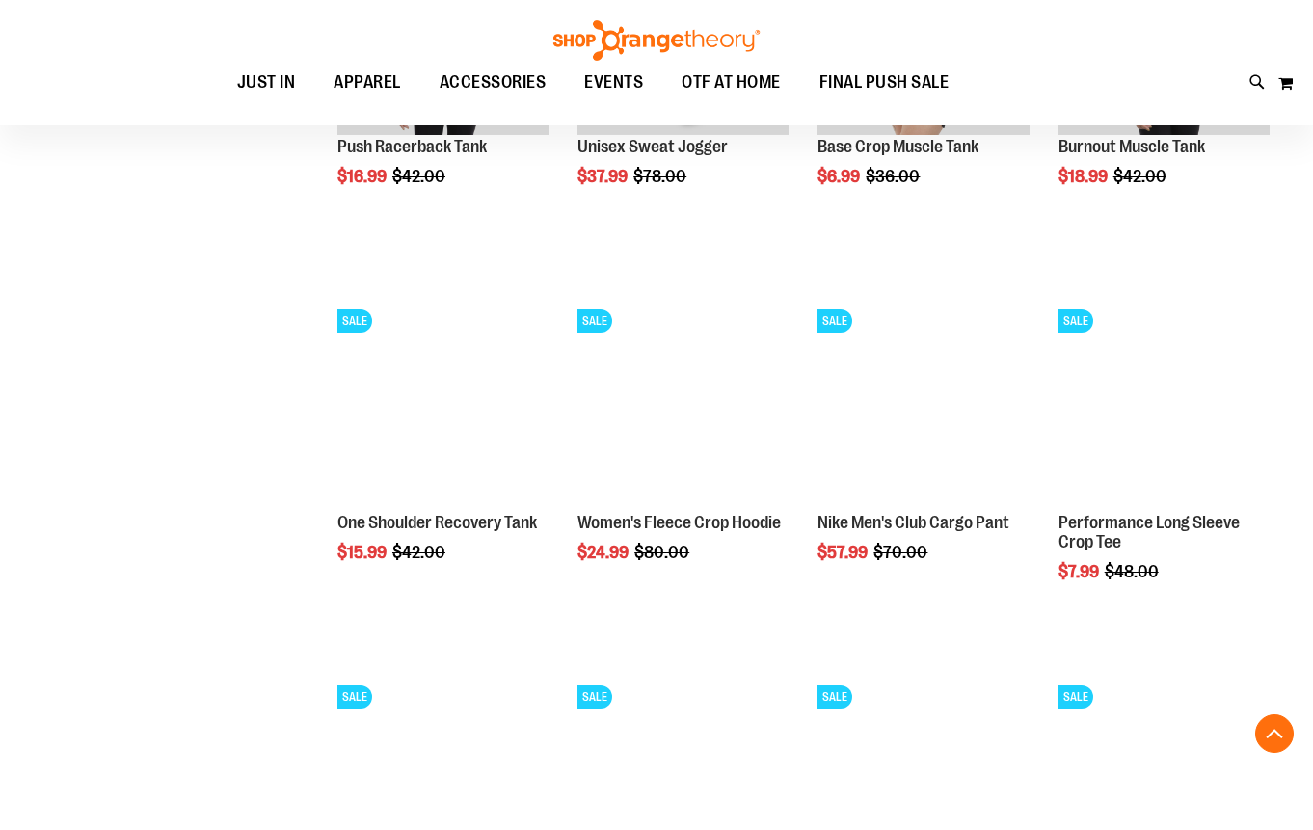
scroll to position [4177, 0]
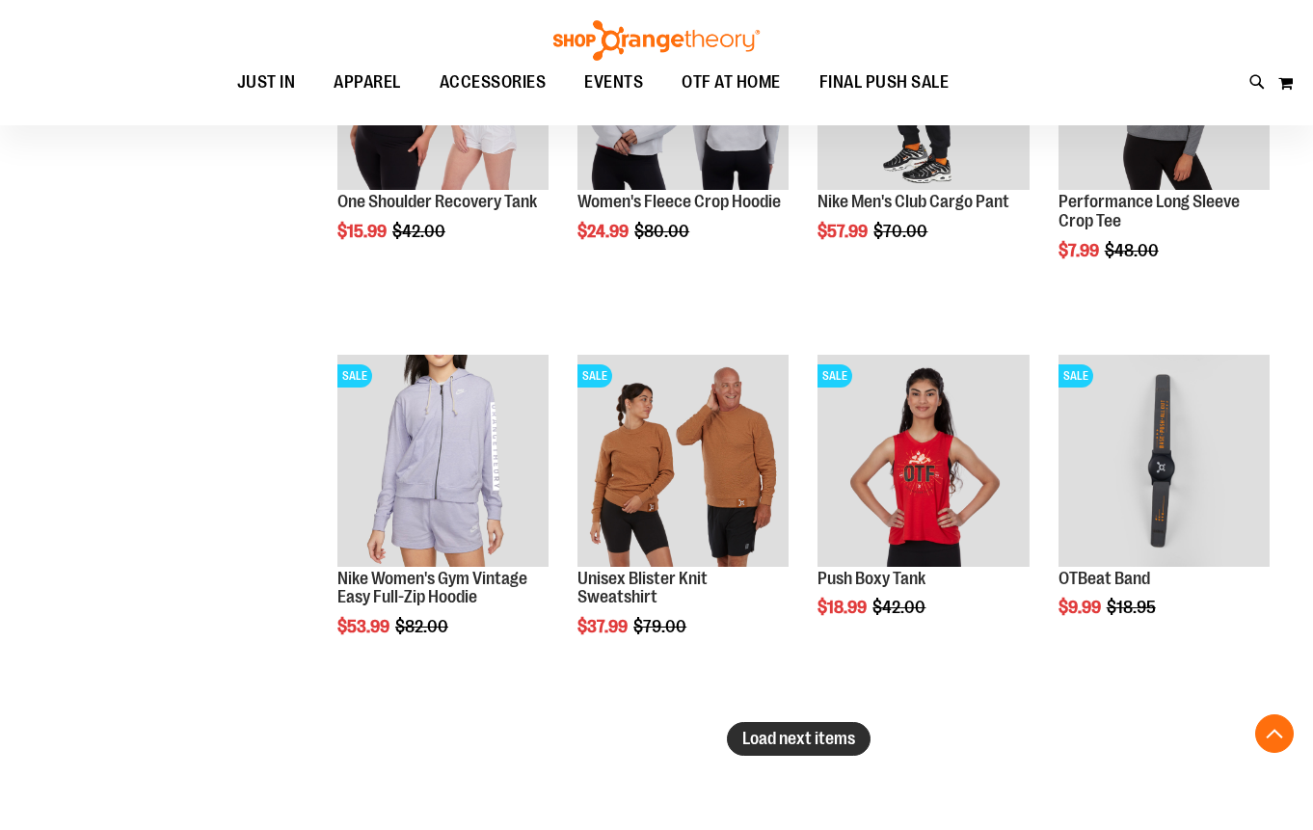
click at [778, 741] on span "Load next items" at bounding box center [799, 738] width 113 height 19
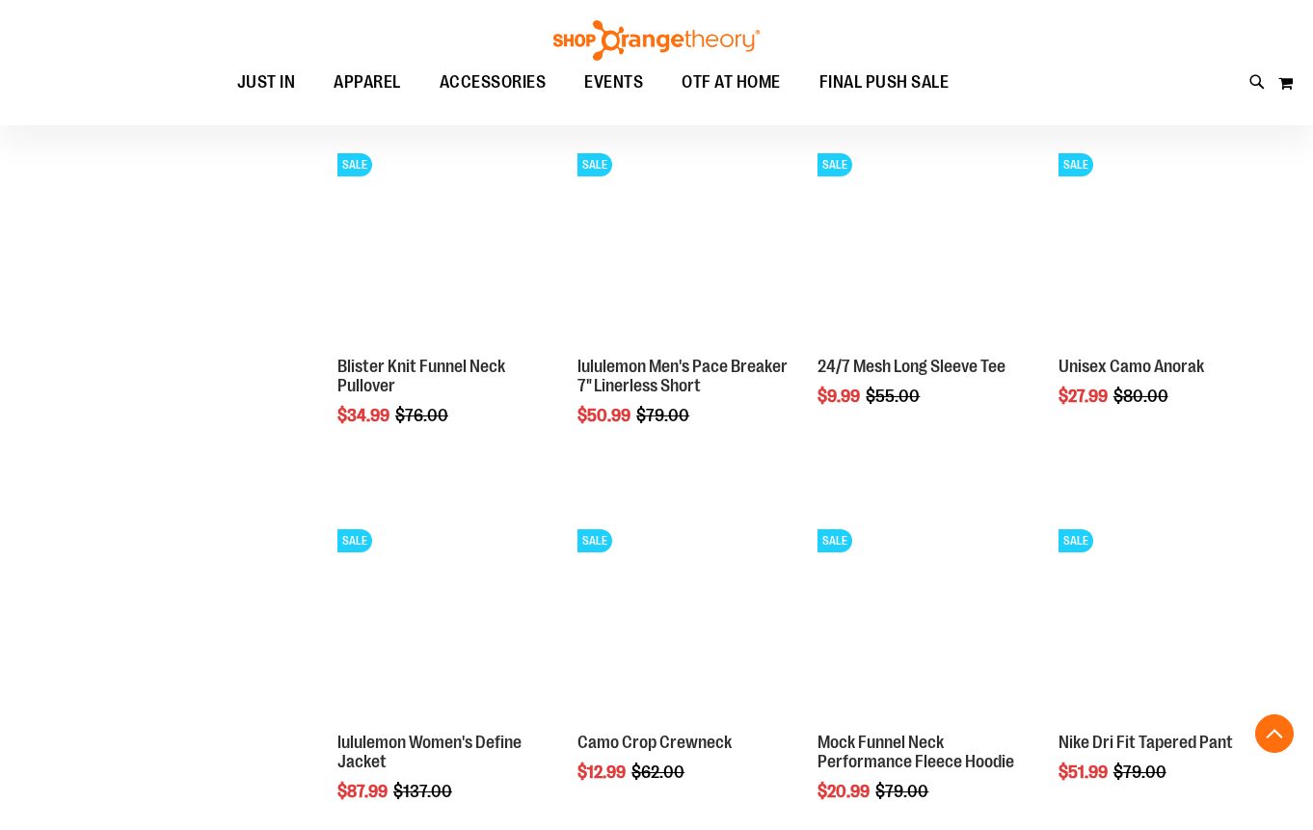
scroll to position [5464, 0]
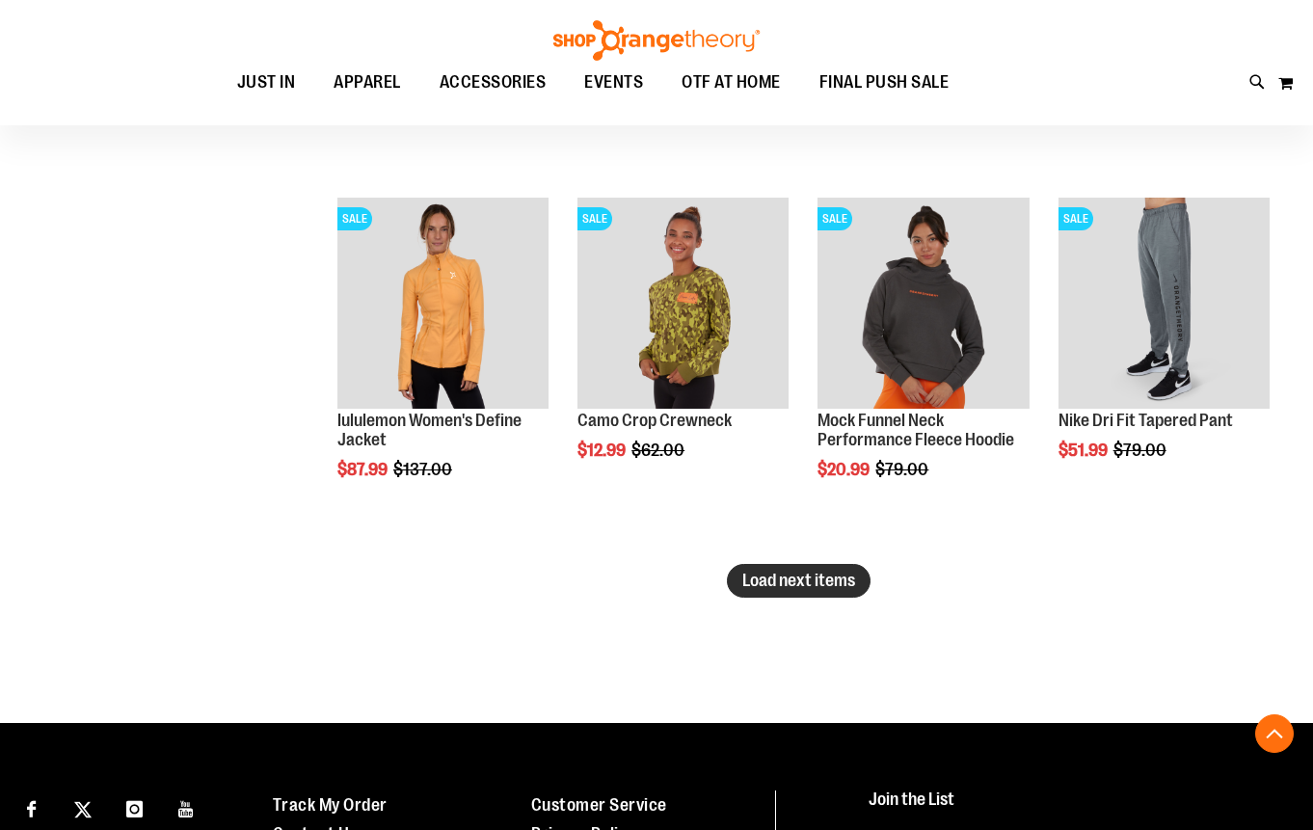
click at [853, 574] on span "Load next items" at bounding box center [799, 580] width 113 height 19
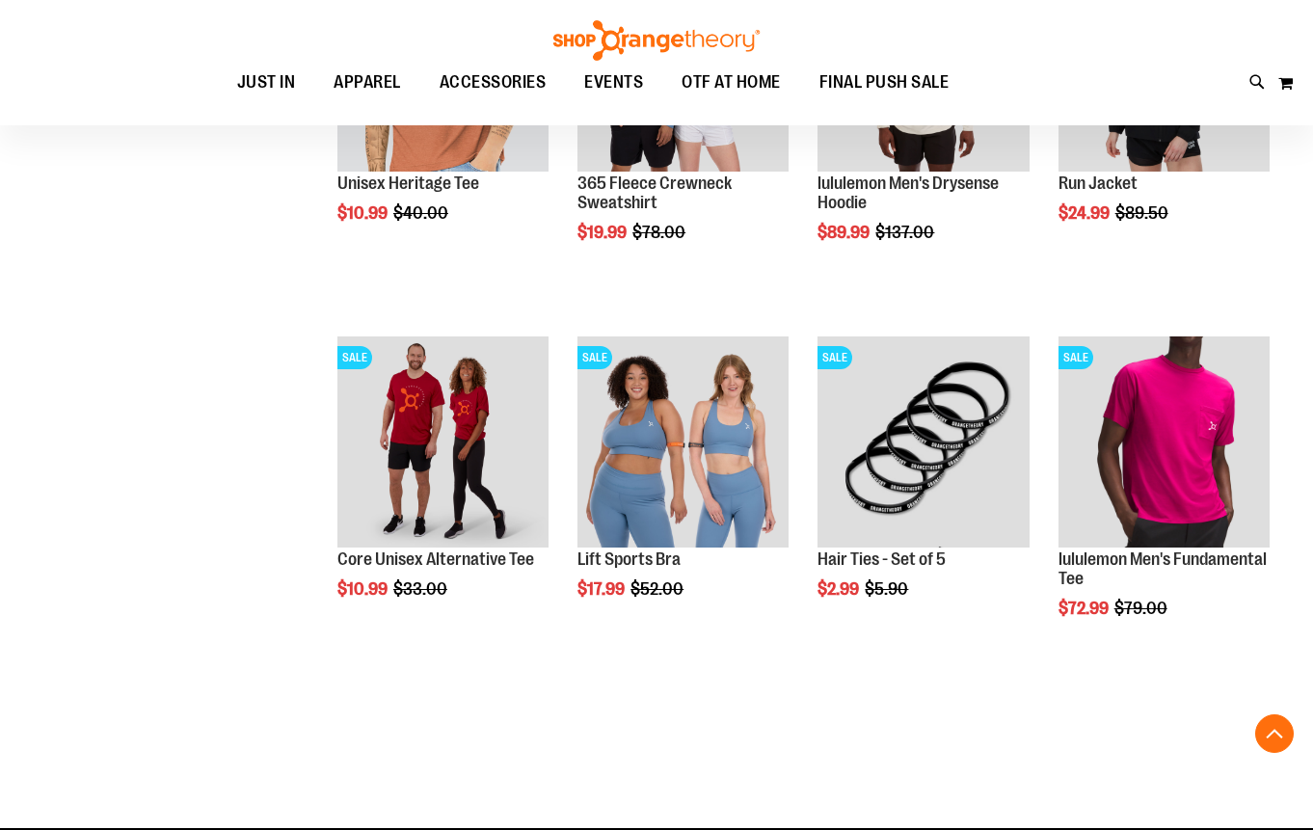
scroll to position [6469, 0]
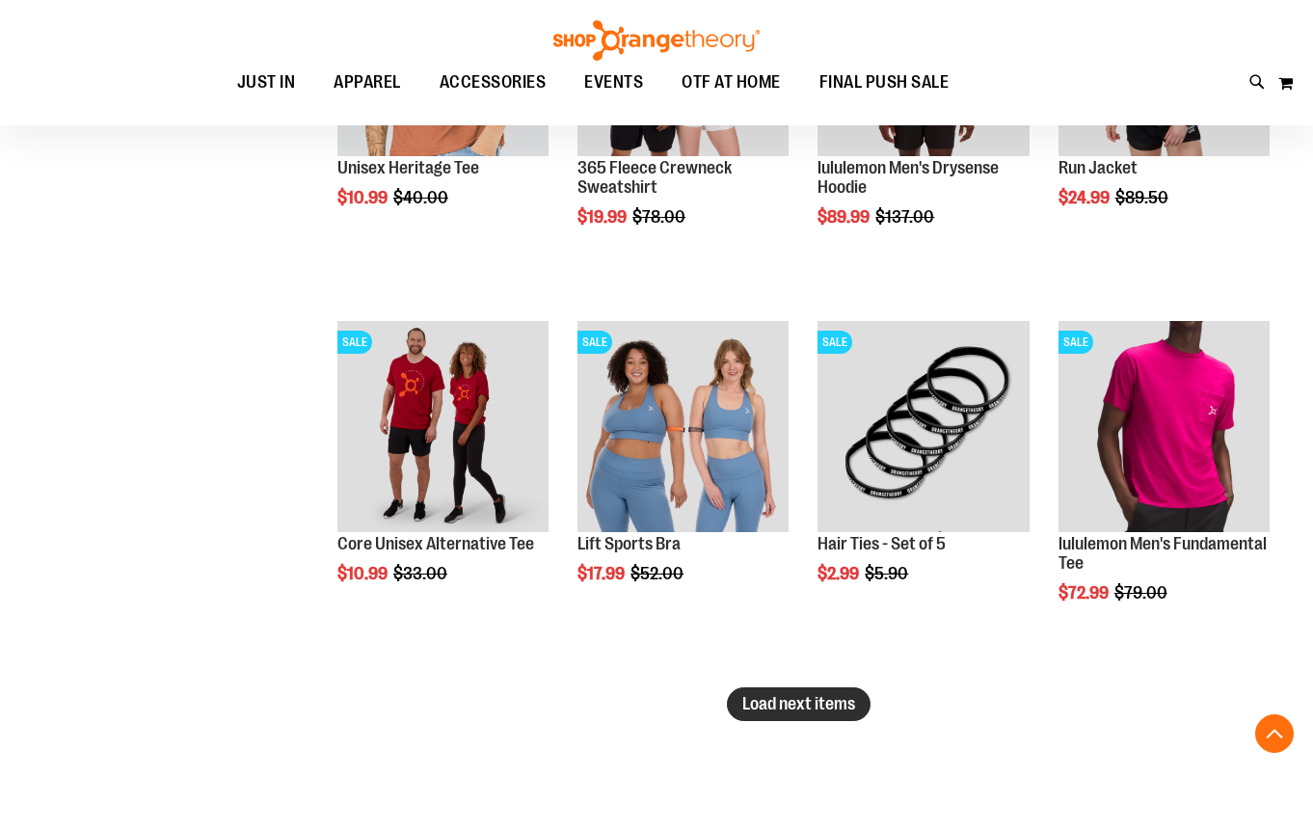
click at [798, 714] on span "Load next items" at bounding box center [799, 703] width 113 height 19
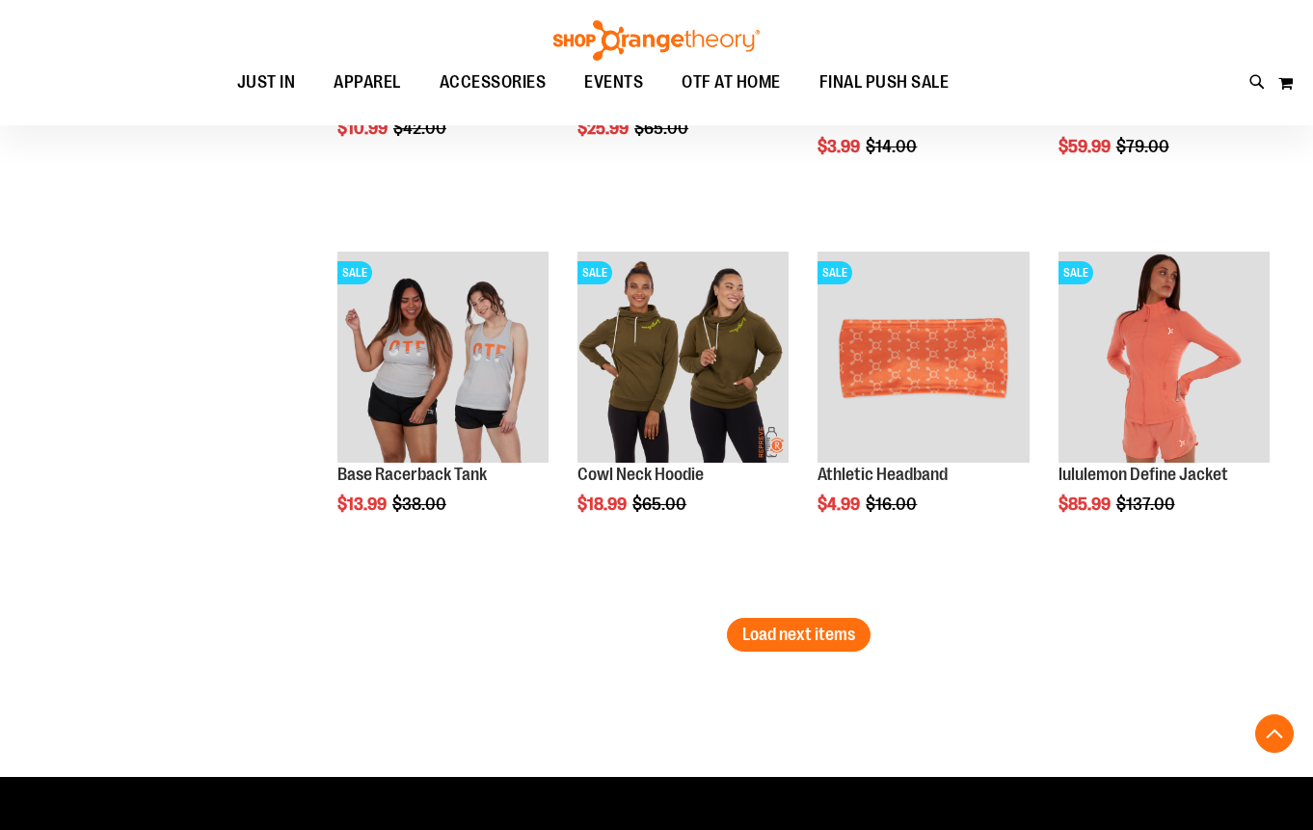
scroll to position [7701, 0]
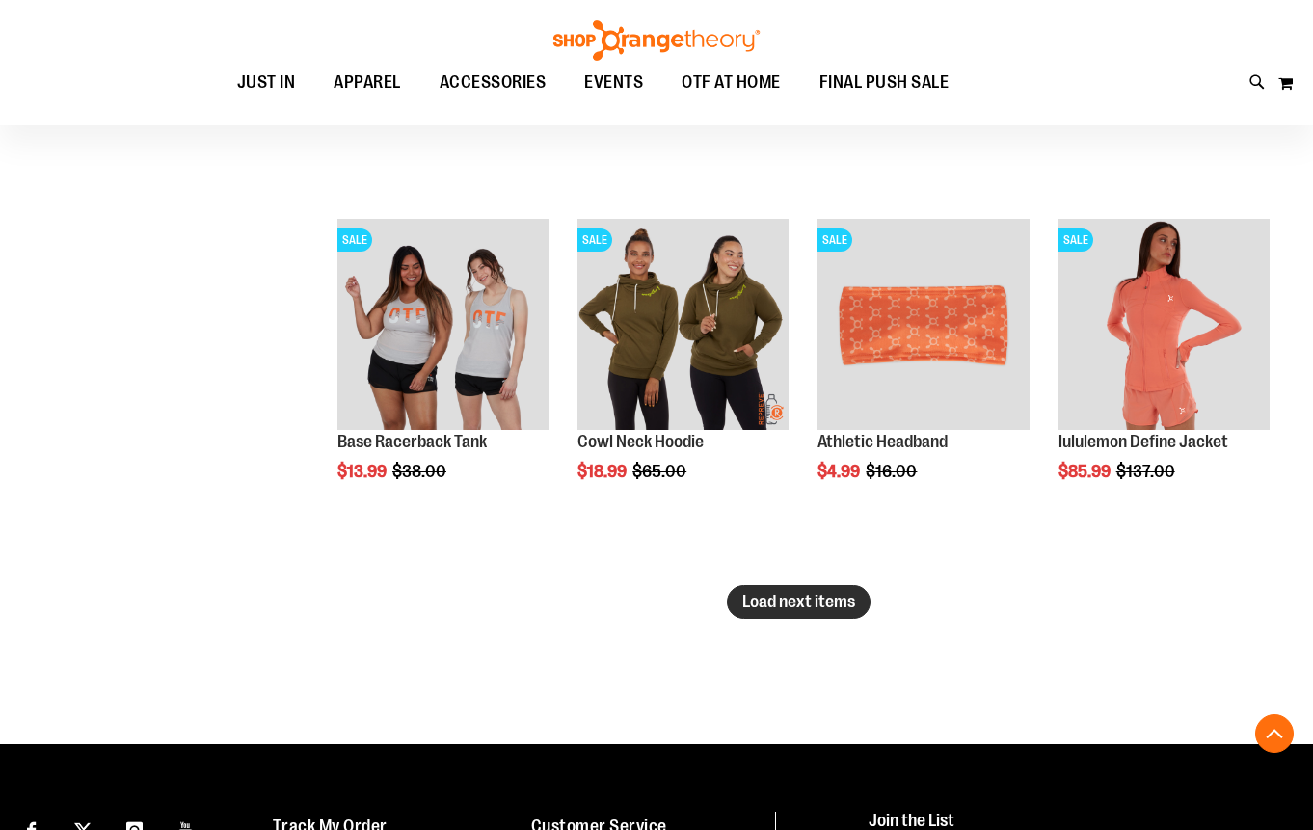
click at [797, 594] on span "Load next items" at bounding box center [799, 601] width 113 height 19
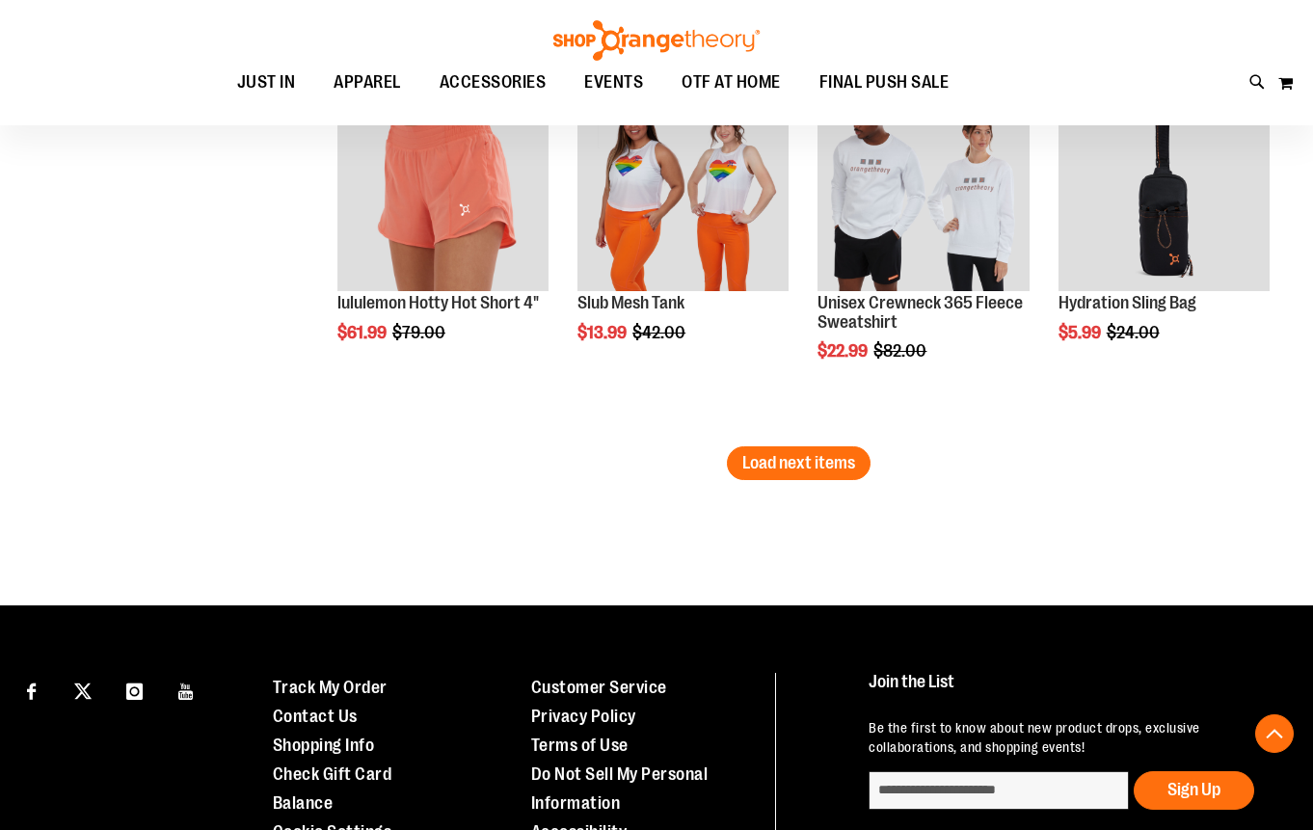
scroll to position [8986, 0]
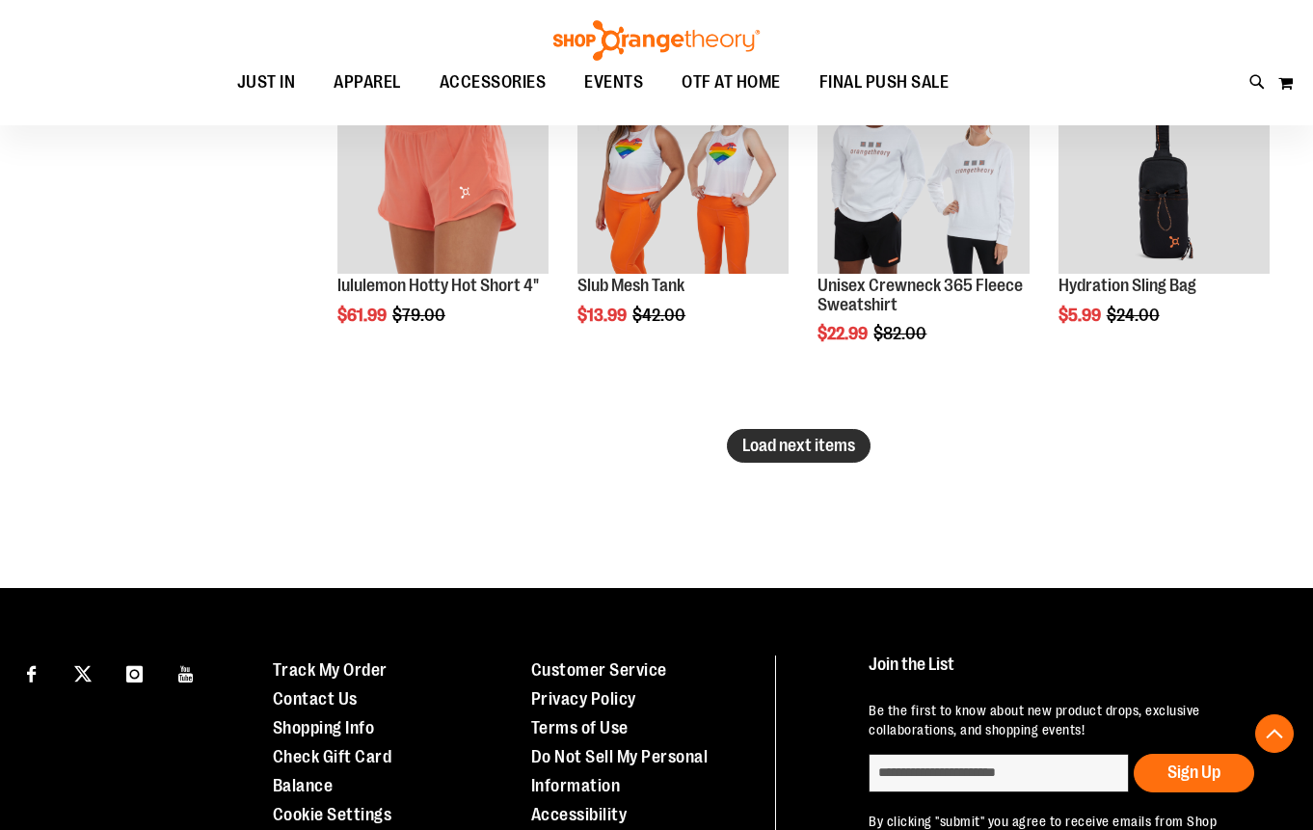
click at [824, 447] on span "Load next items" at bounding box center [799, 445] width 113 height 19
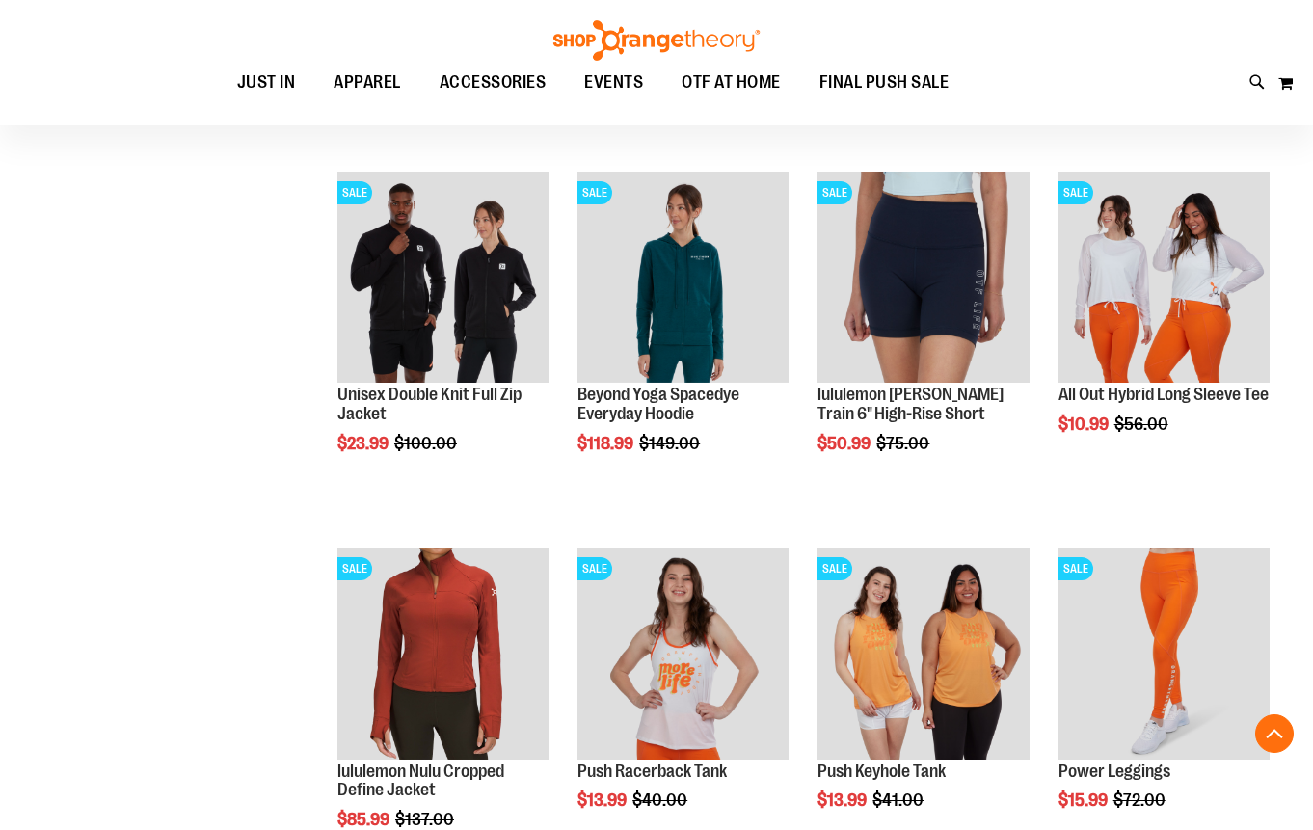
scroll to position [9951, 0]
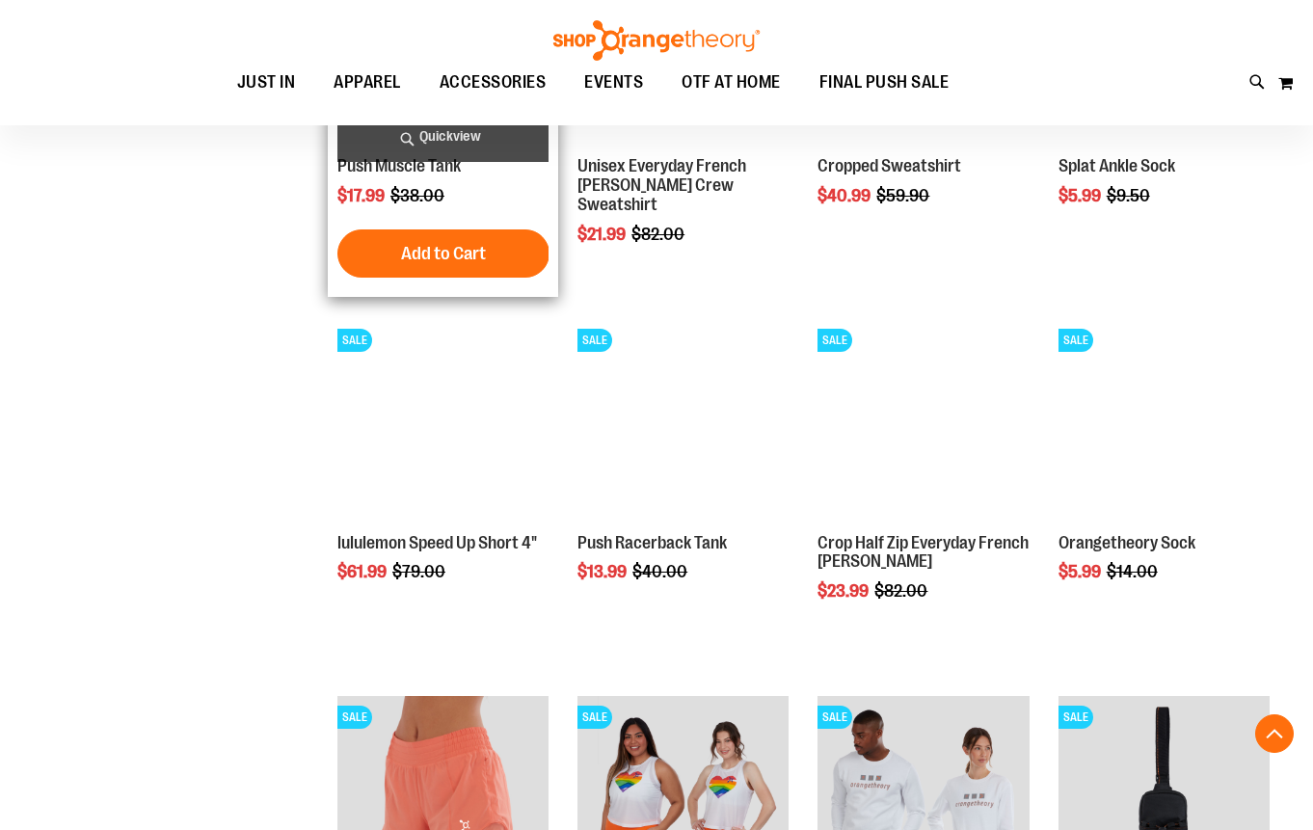
scroll to position [8665, 0]
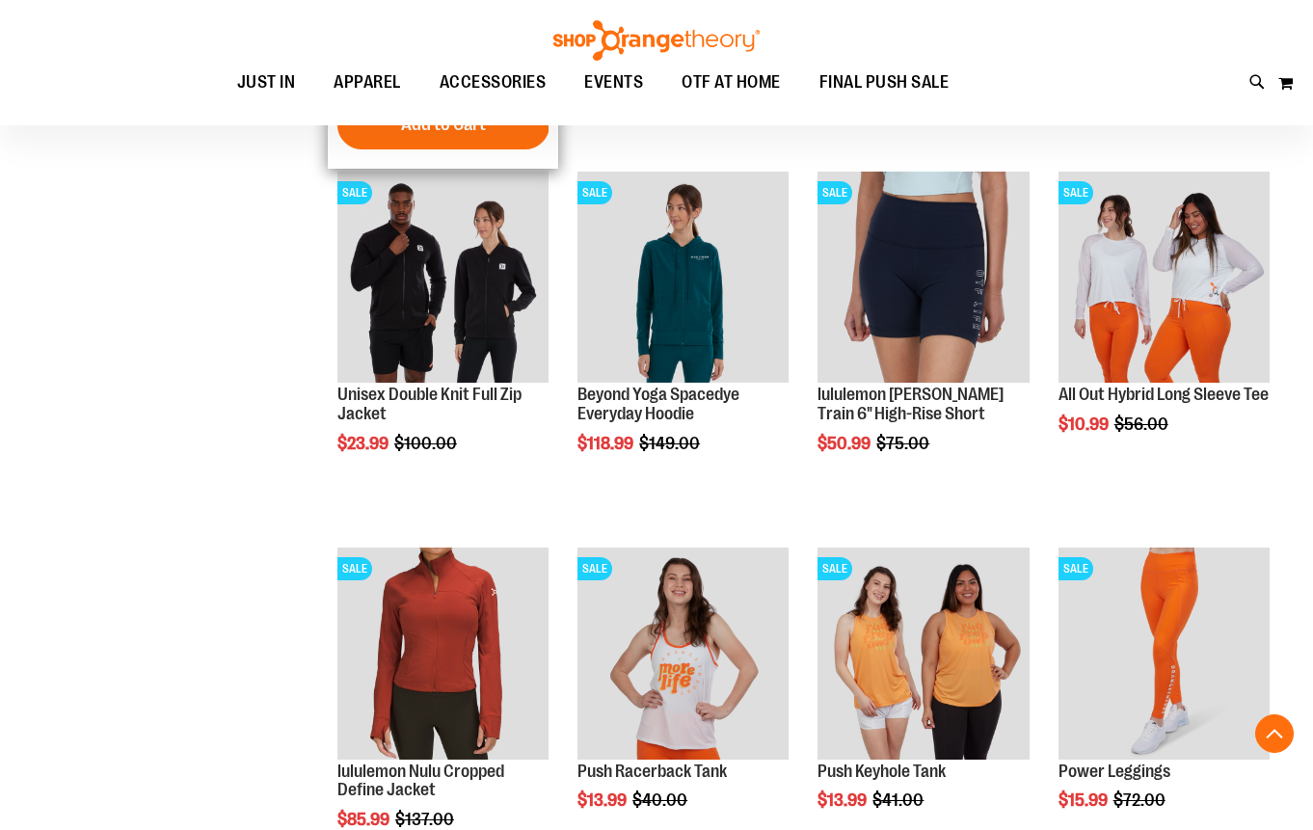
scroll to position [9951, 0]
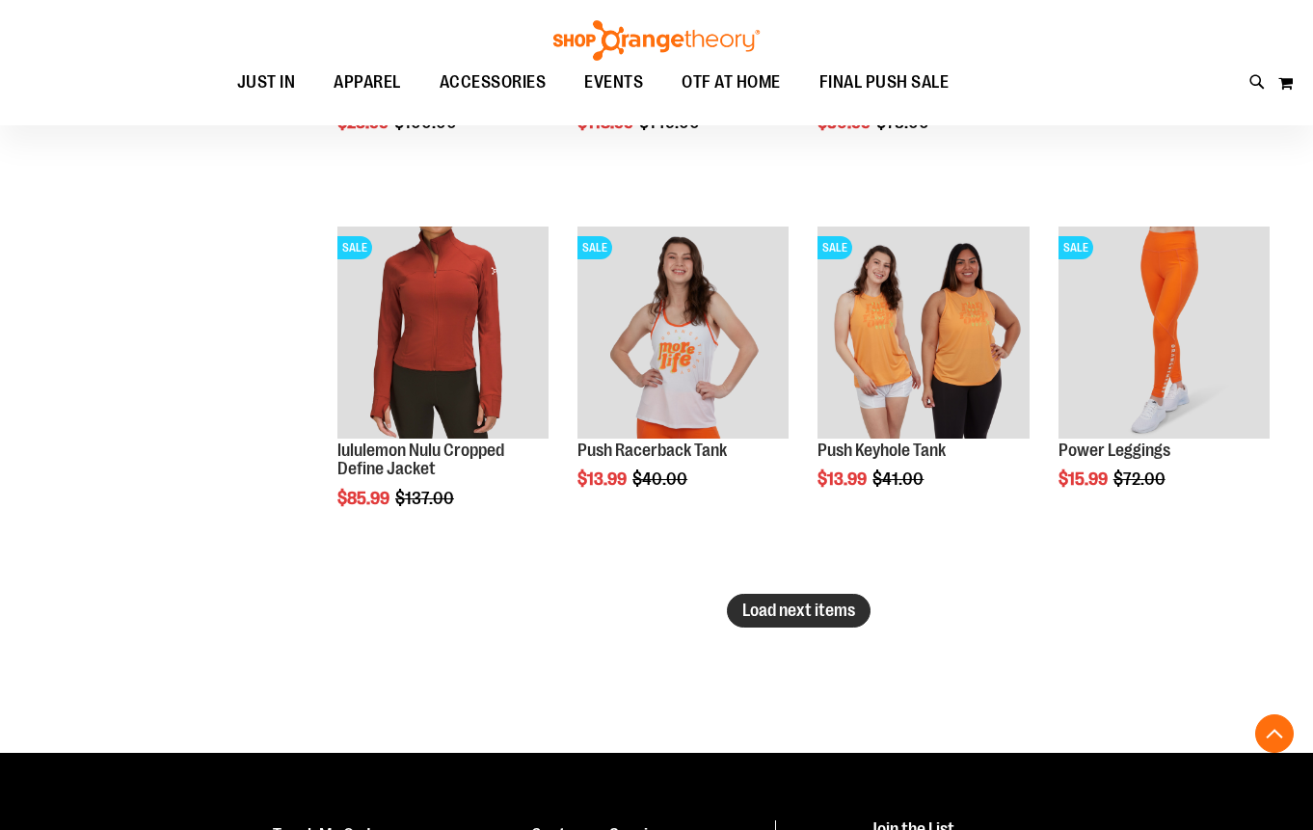
click at [787, 621] on button "Load next items" at bounding box center [799, 611] width 144 height 34
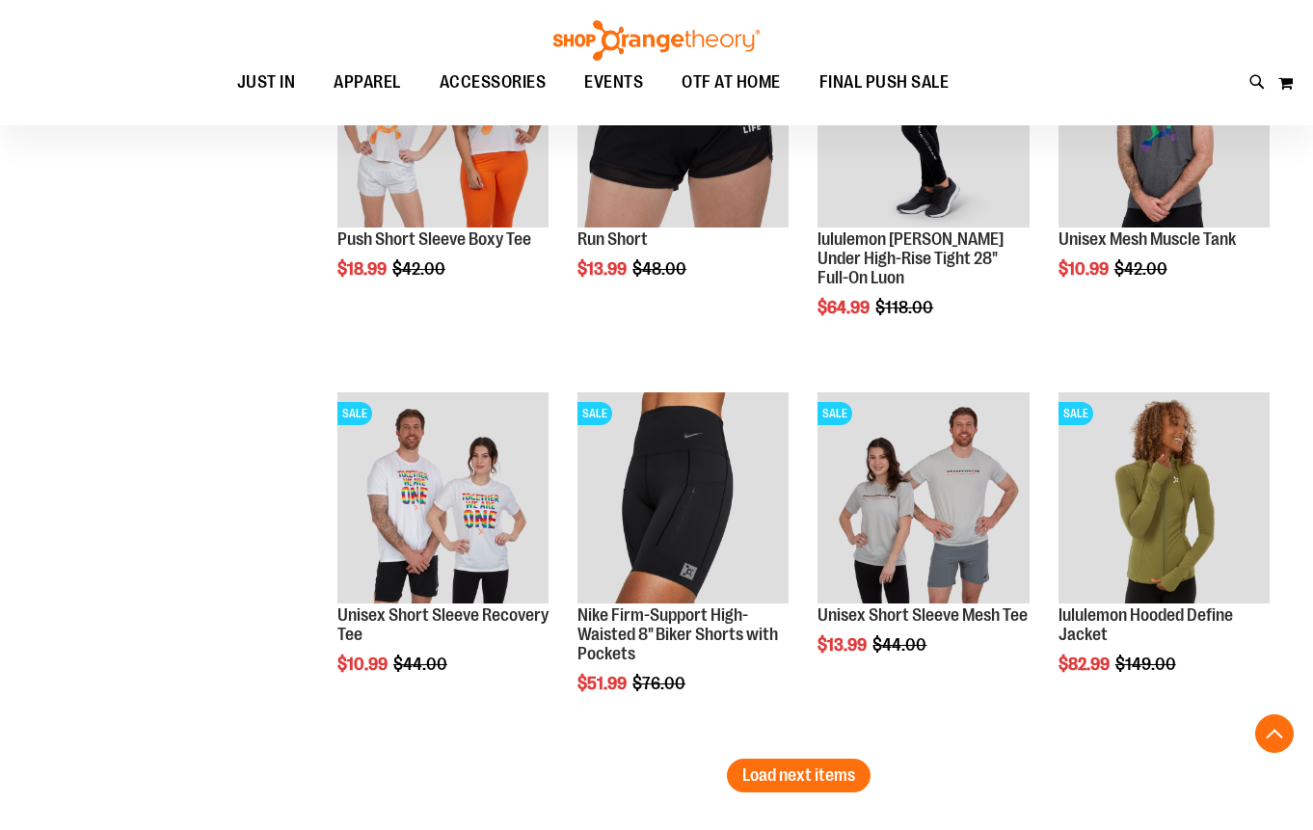
scroll to position [10904, 0]
